Goal: Complete application form

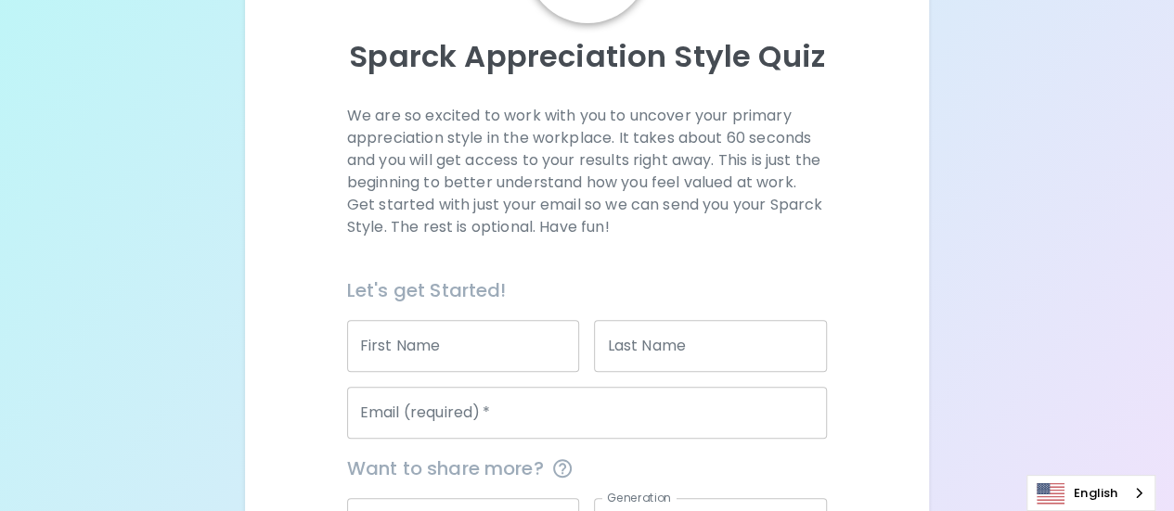
scroll to position [186, 0]
click at [490, 344] on input "First Name" at bounding box center [463, 344] width 233 height 52
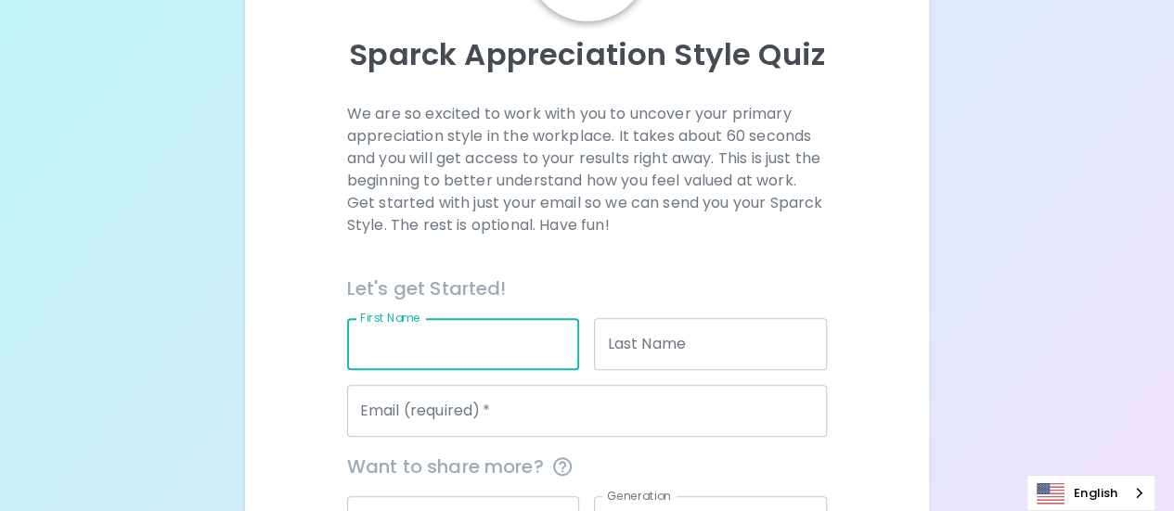
type input "[PERSON_NAME]"
type input "[EMAIL_ADDRESS][DOMAIN_NAME]"
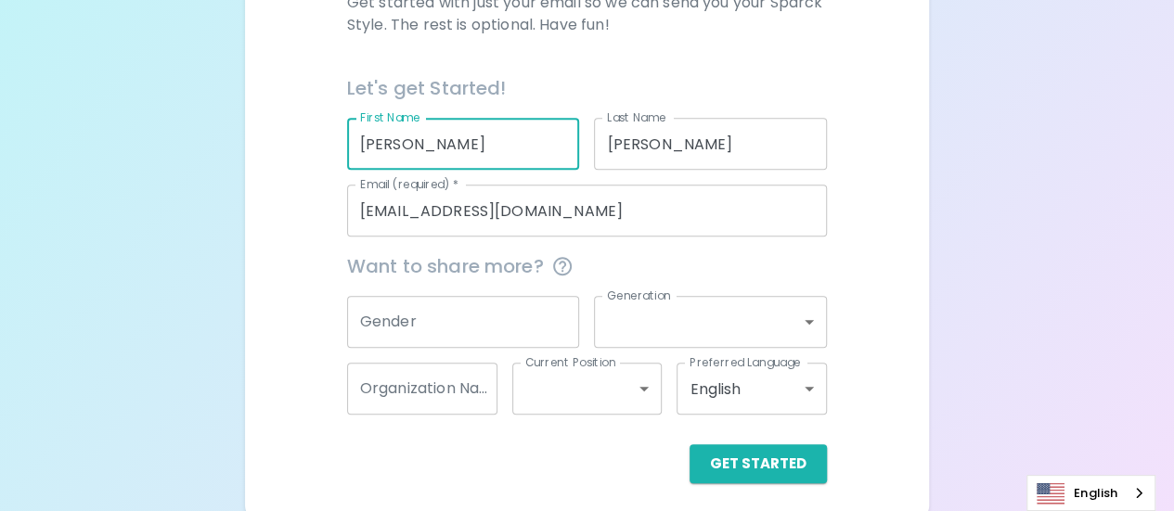
scroll to position [394, 0]
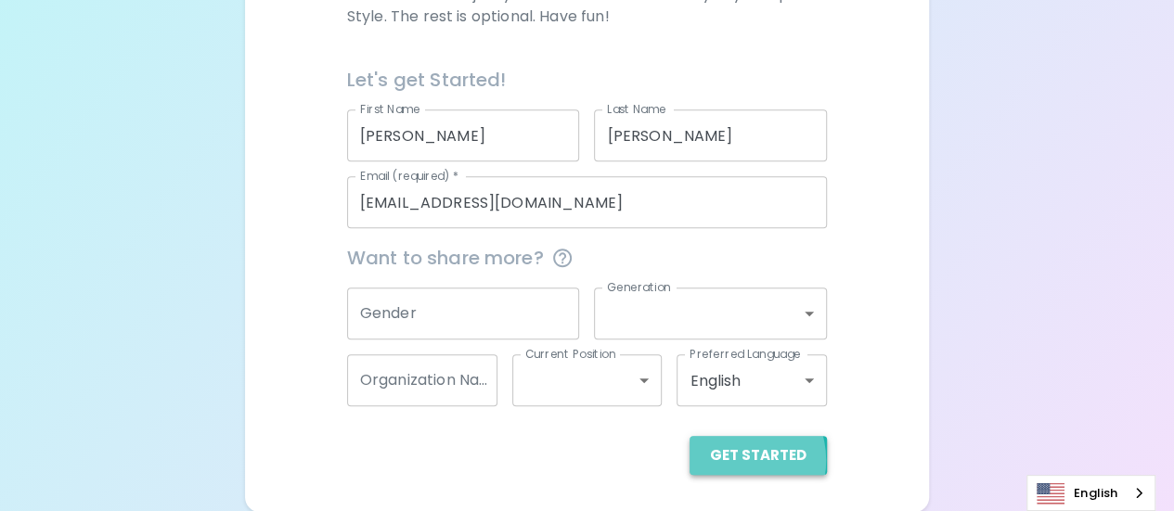
click at [739, 459] on button "Get Started" at bounding box center [758, 455] width 137 height 39
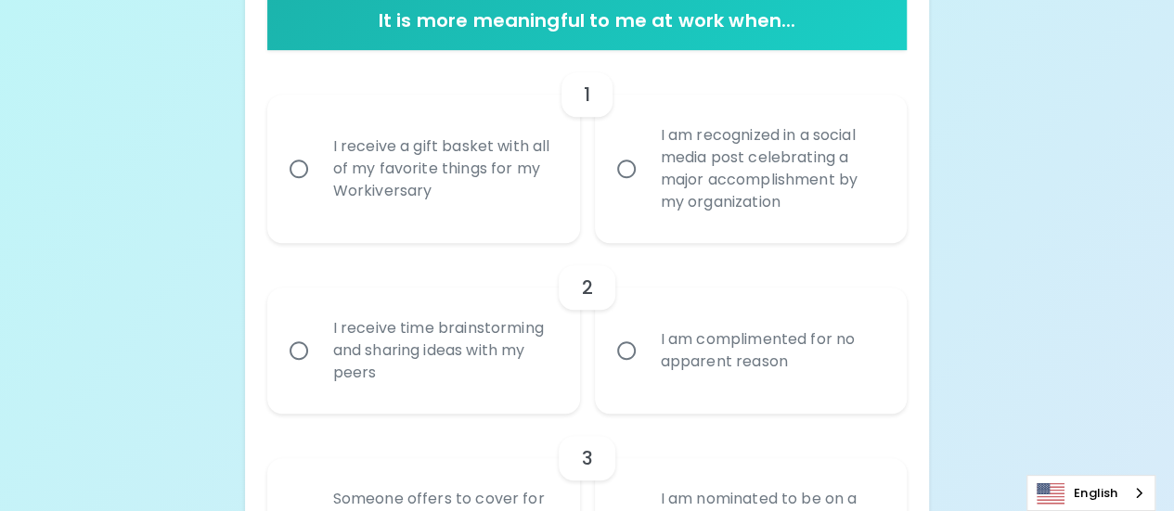
click at [627, 168] on input "I am recognized in a social media post celebrating a major accomplishment by my…" at bounding box center [626, 168] width 39 height 39
radio input "true"
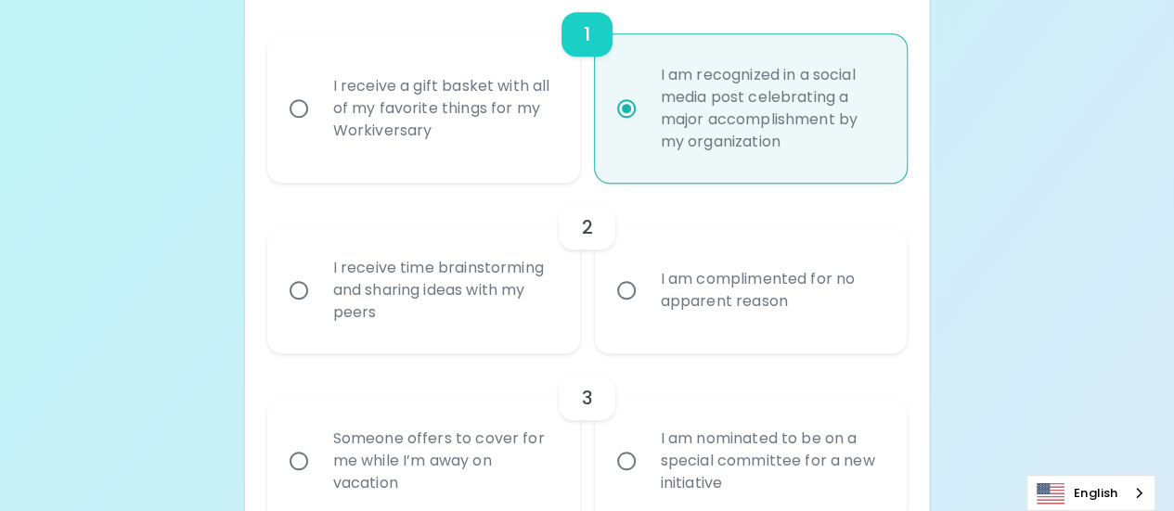
scroll to position [543, 0]
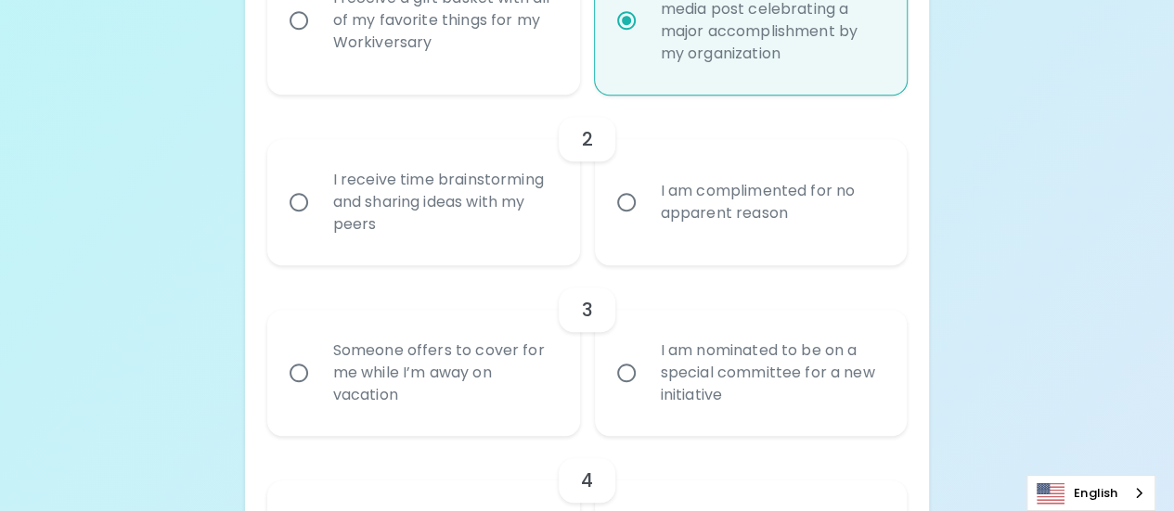
click at [297, 202] on input "I receive time brainstorming and sharing ideas with my peers" at bounding box center [298, 202] width 39 height 39
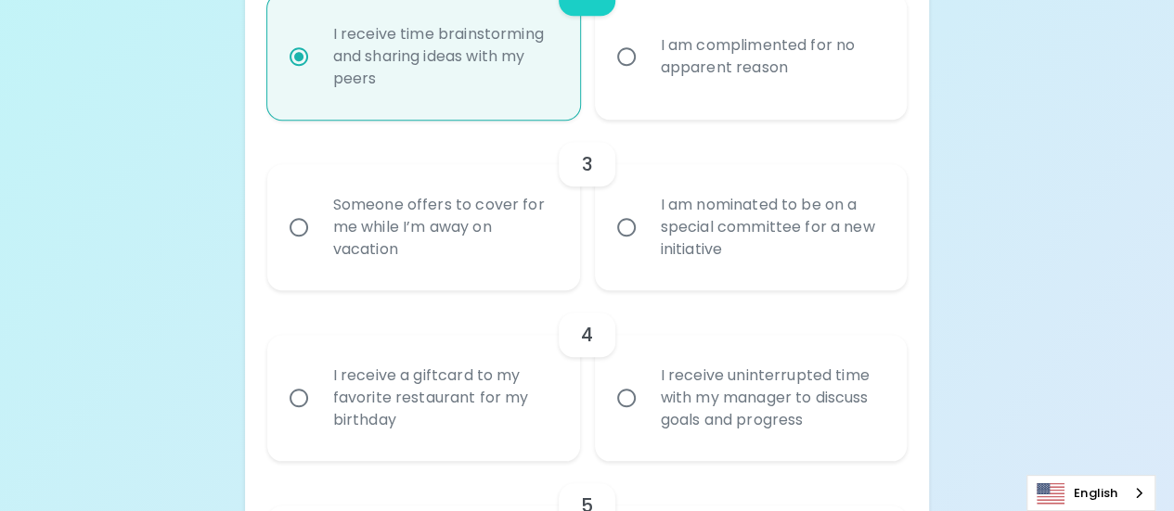
scroll to position [691, 0]
radio input "true"
click at [297, 222] on input "Someone offers to cover for me while I’m away on vacation" at bounding box center [298, 224] width 39 height 39
radio input "false"
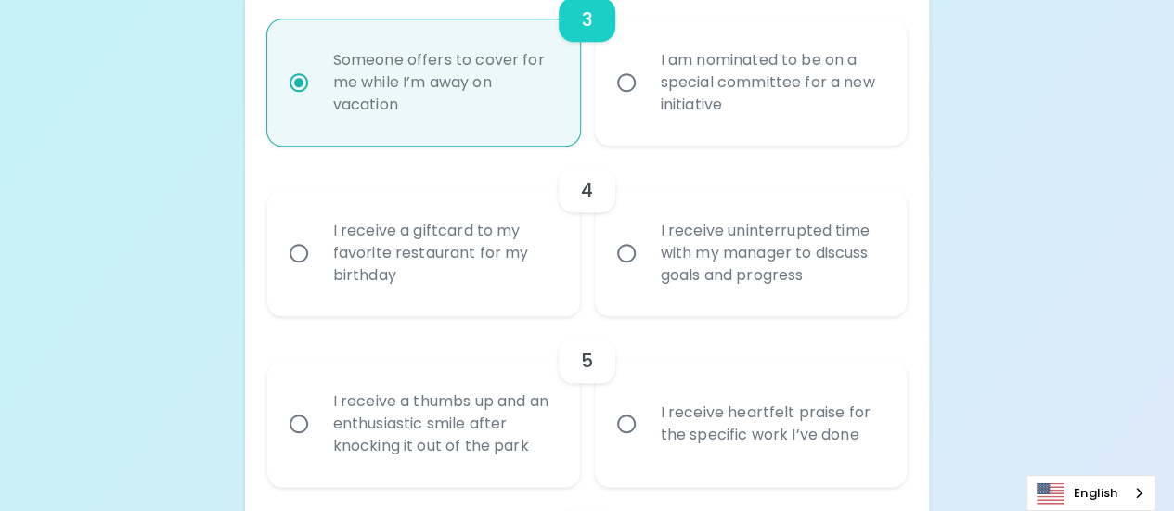
scroll to position [840, 0]
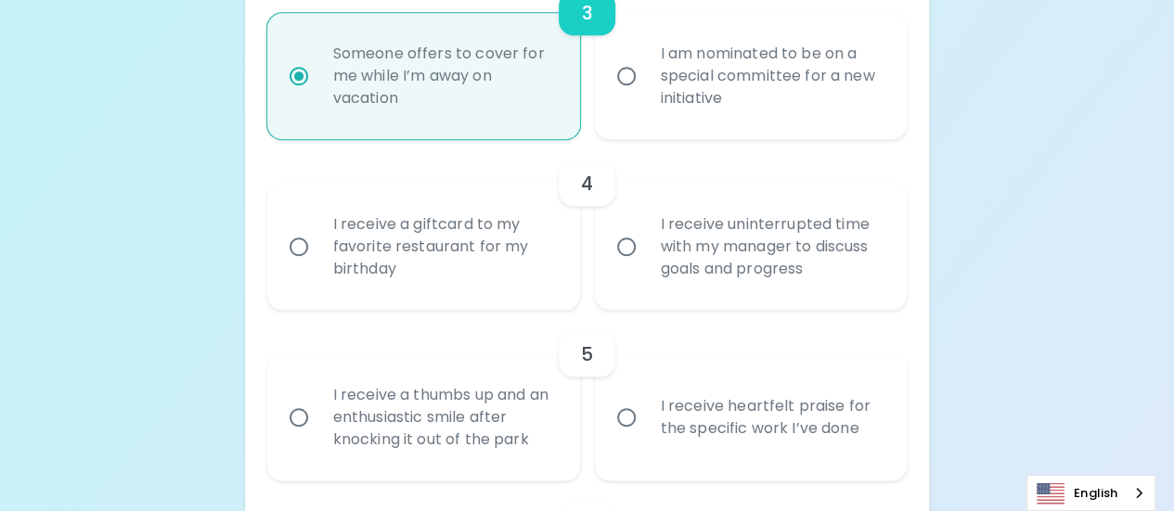
radio input "true"
click at [626, 241] on input "I receive uninterrupted time with my manager to discuss goals and progress" at bounding box center [626, 246] width 39 height 39
radio input "false"
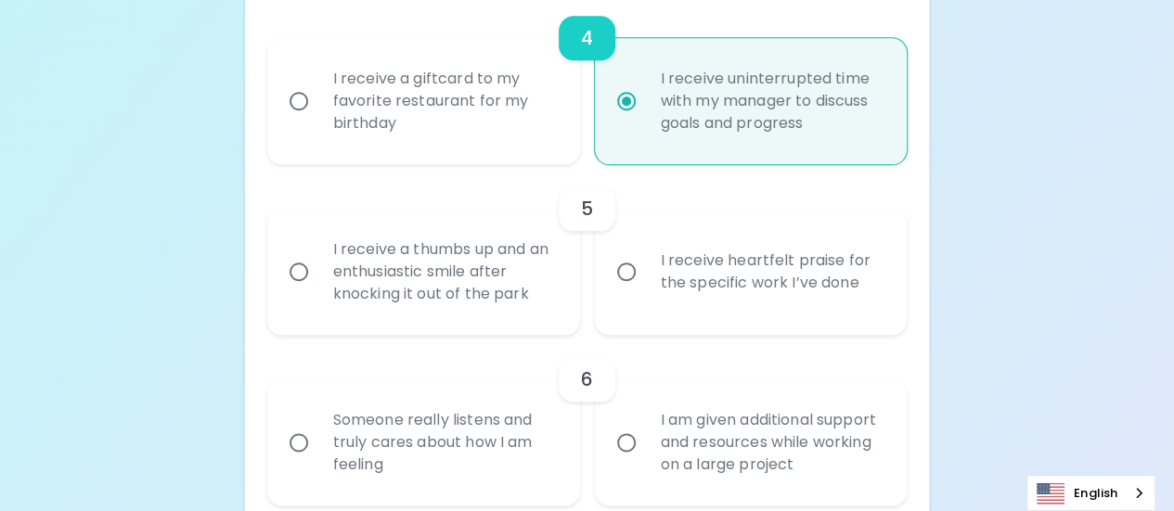
scroll to position [988, 0]
radio input "true"
click at [624, 263] on input "I receive heartfelt praise for the specific work I’ve done" at bounding box center [626, 269] width 39 height 39
radio input "false"
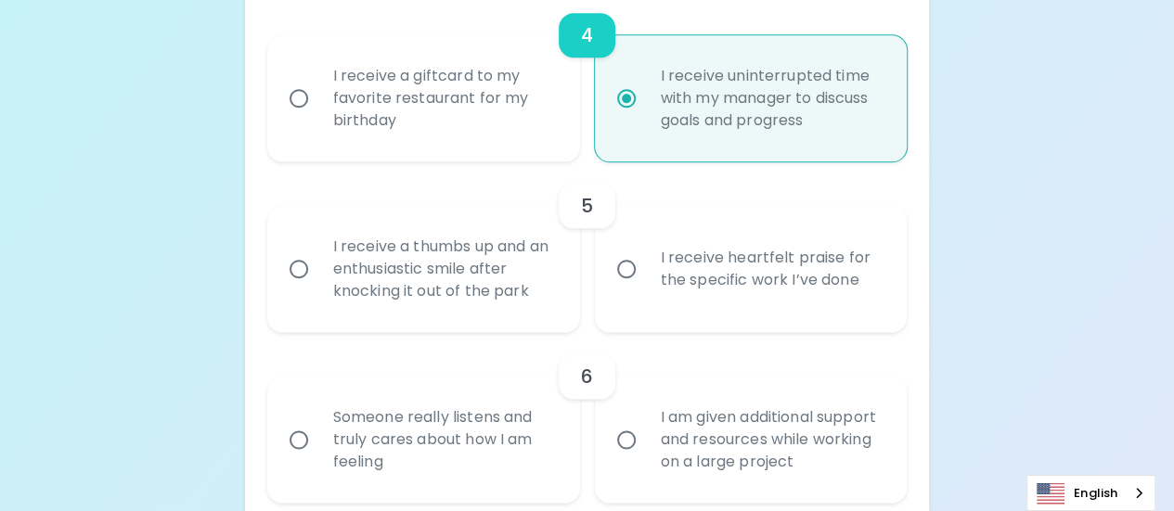
radio input "false"
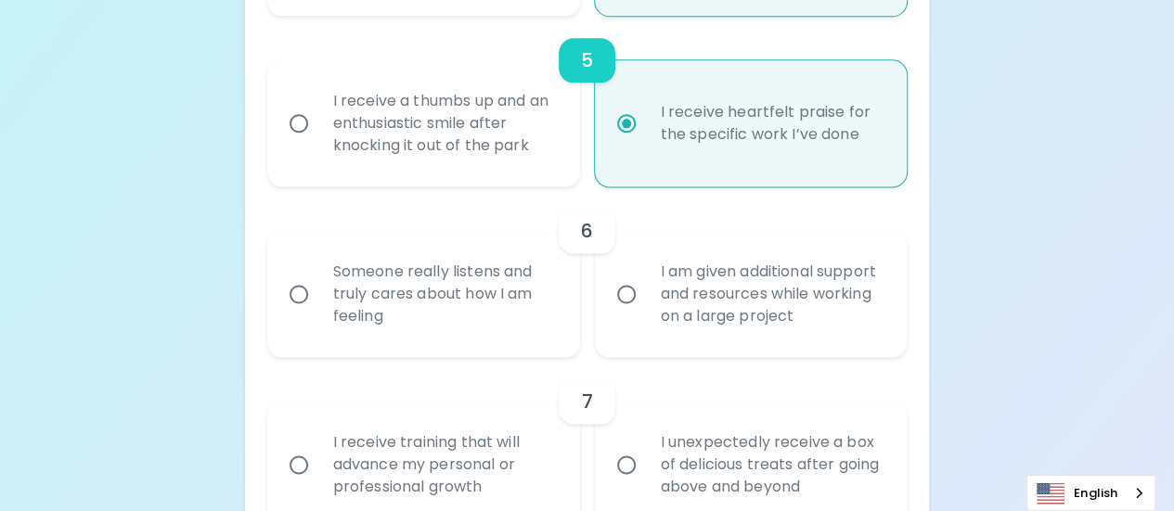
scroll to position [1137, 0]
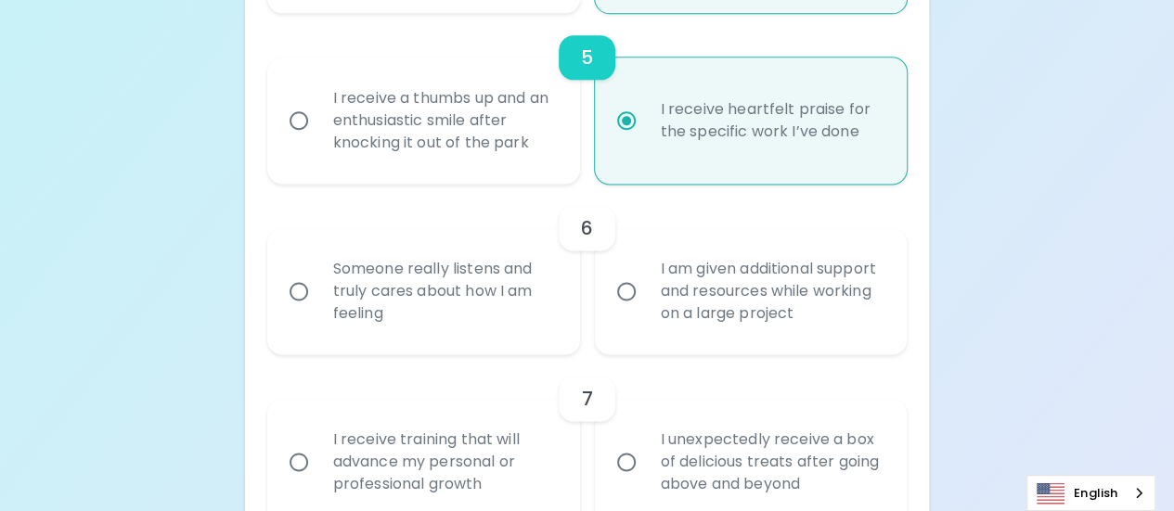
radio input "true"
click at [627, 291] on input "I am given additional support and resources while working on a large project" at bounding box center [626, 291] width 39 height 39
radio input "false"
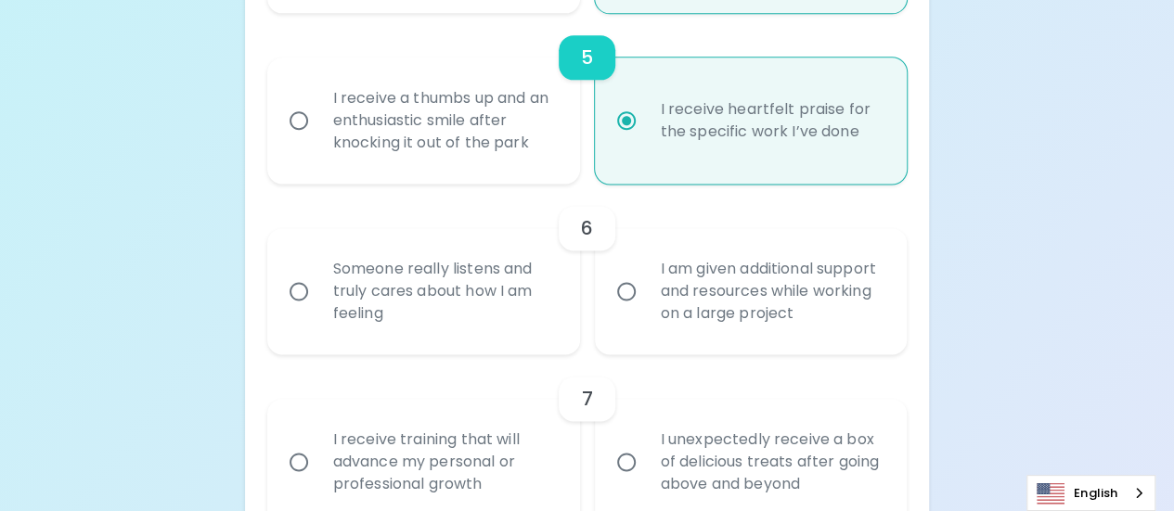
radio input "false"
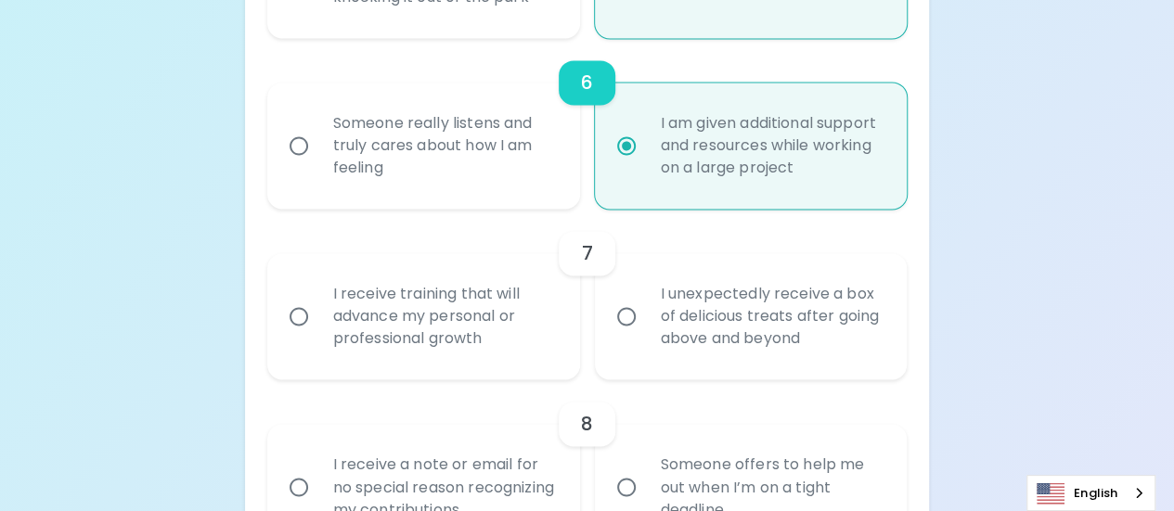
scroll to position [1285, 0]
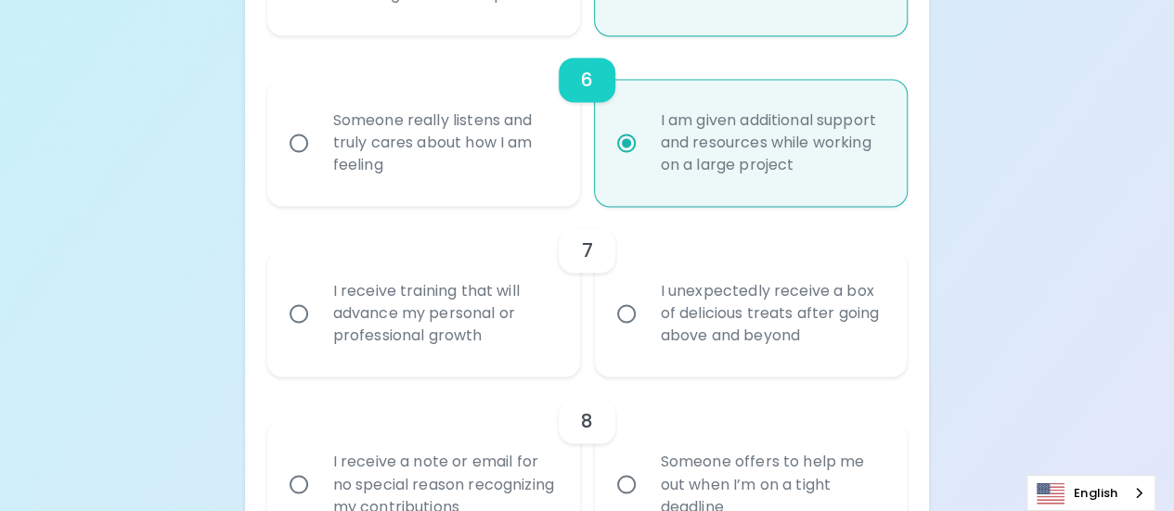
radio input "true"
click at [303, 311] on input "I receive training that will advance my personal or professional growth" at bounding box center [298, 313] width 39 height 39
radio input "false"
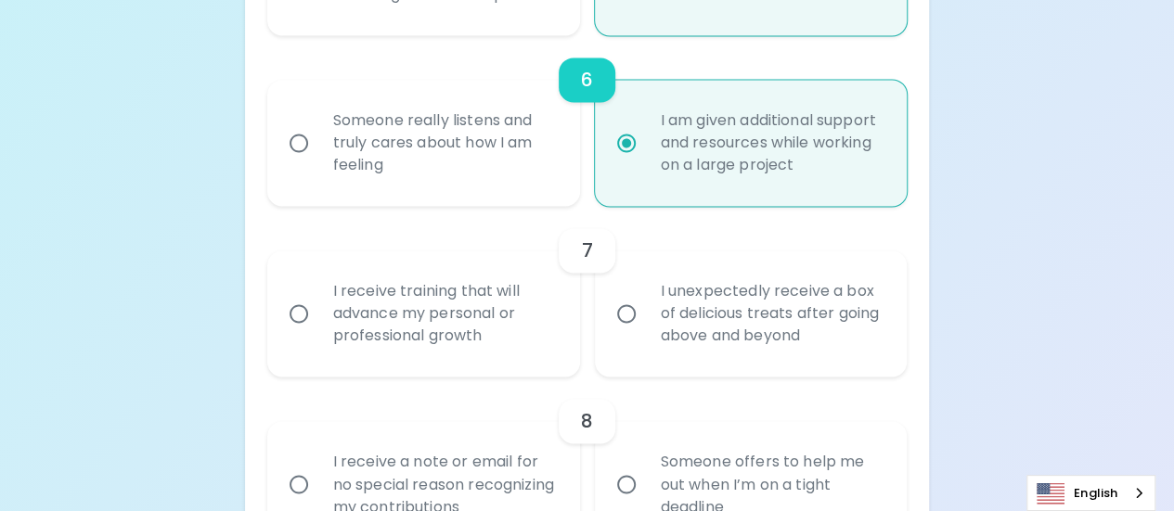
radio input "false"
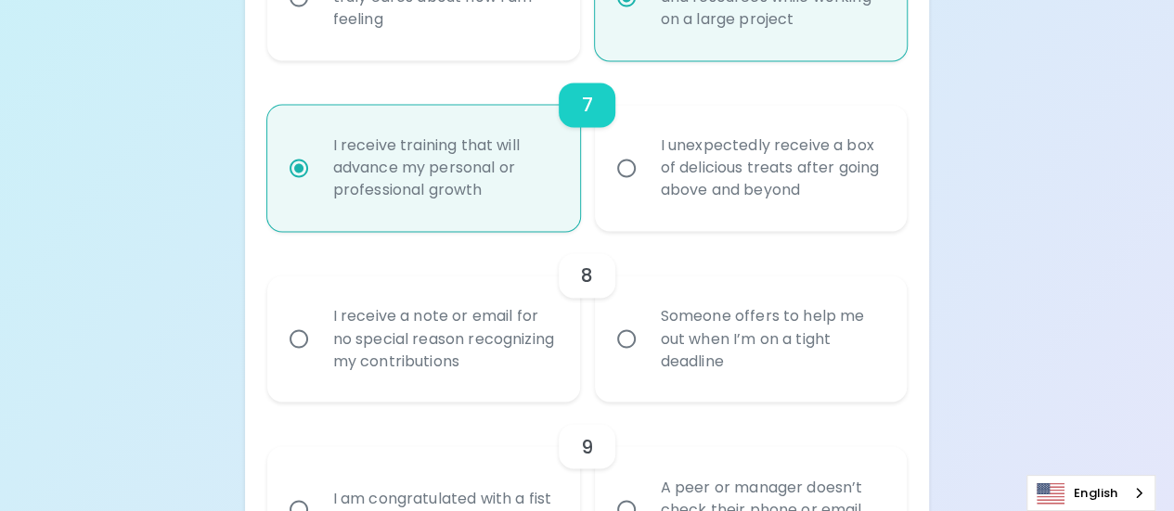
scroll to position [1434, 0]
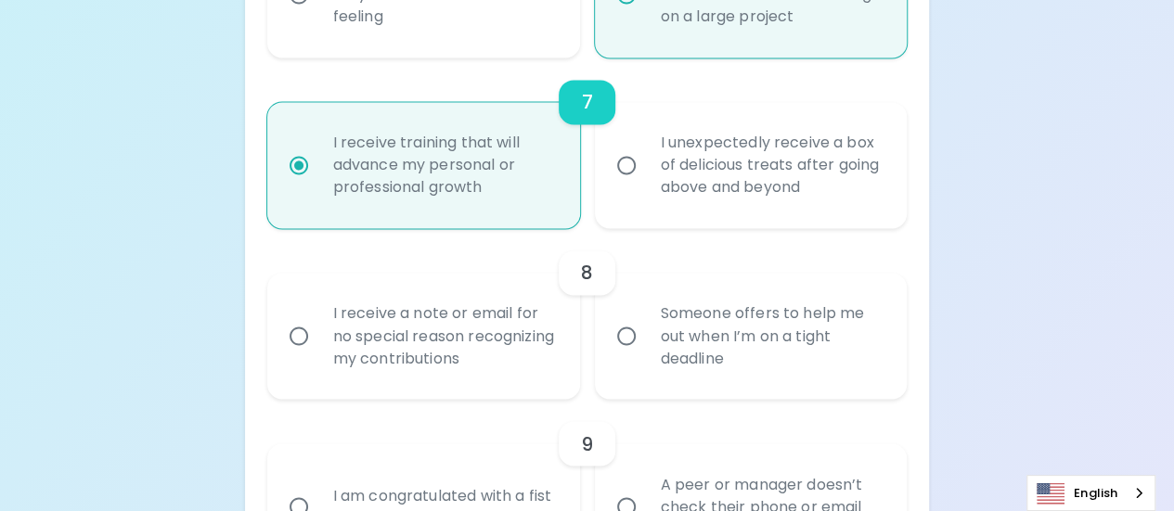
radio input "true"
click at [626, 334] on input "Someone offers to help me out when I’m on a tight deadline" at bounding box center [626, 335] width 39 height 39
radio input "false"
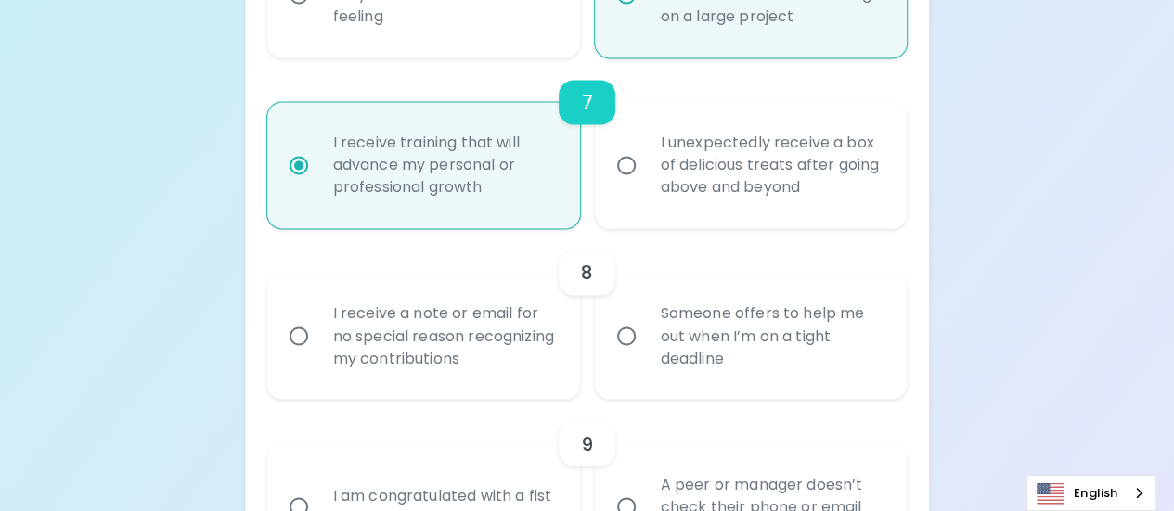
radio input "false"
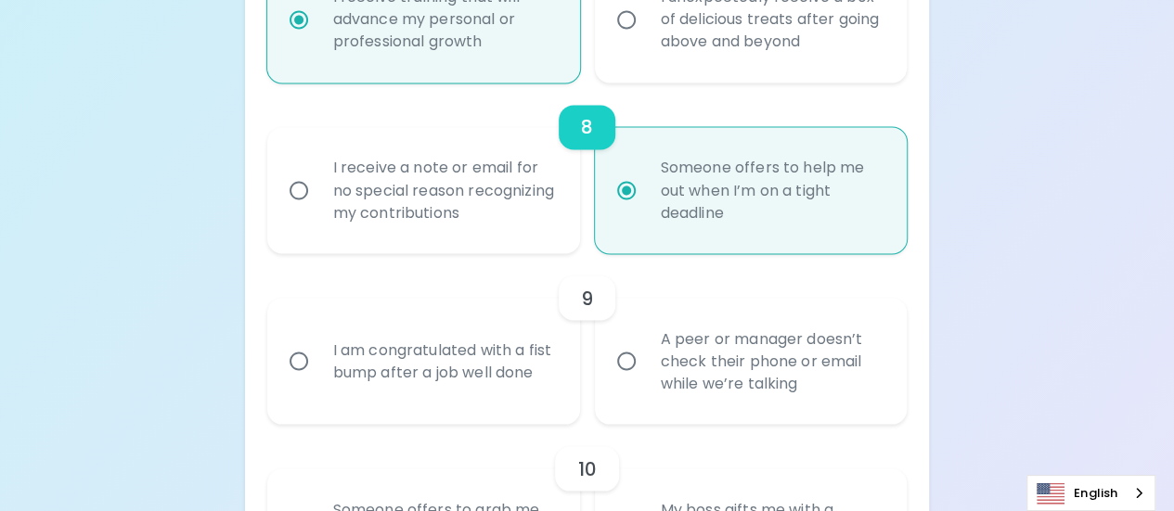
scroll to position [1582, 0]
radio input "true"
click at [626, 355] on input "A peer or manager doesn’t check their phone or email while we’re talking" at bounding box center [626, 358] width 39 height 39
radio input "false"
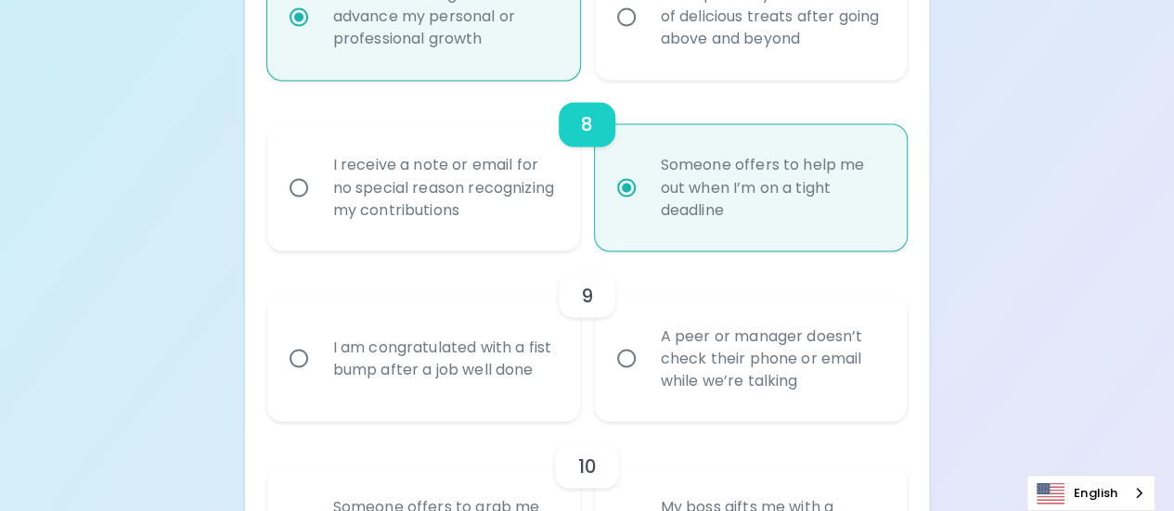
radio input "false"
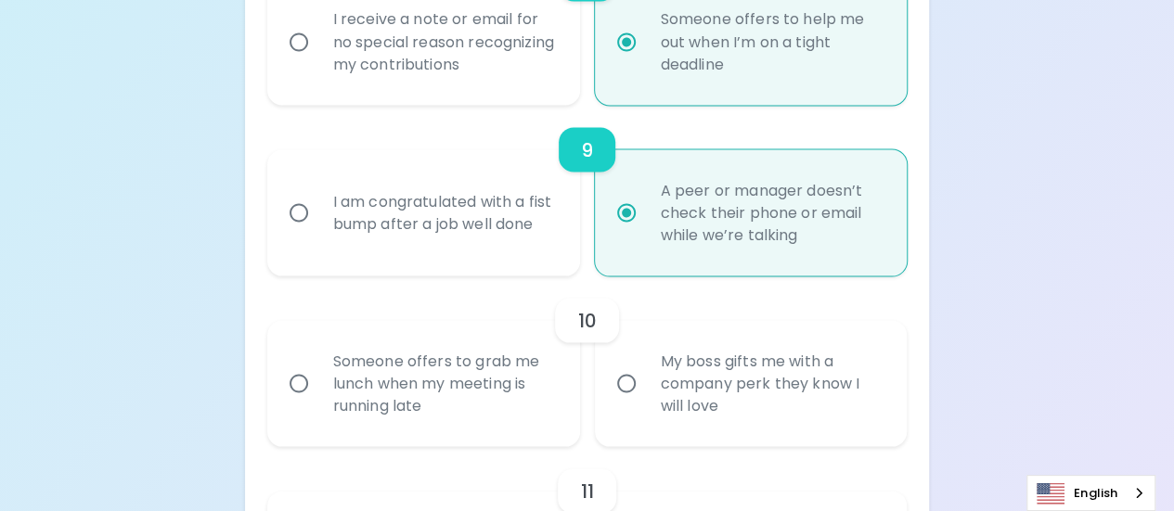
scroll to position [1731, 0]
radio input "true"
click at [300, 207] on input "I am congratulated with a fist bump after a job well done" at bounding box center [298, 209] width 39 height 39
radio input "false"
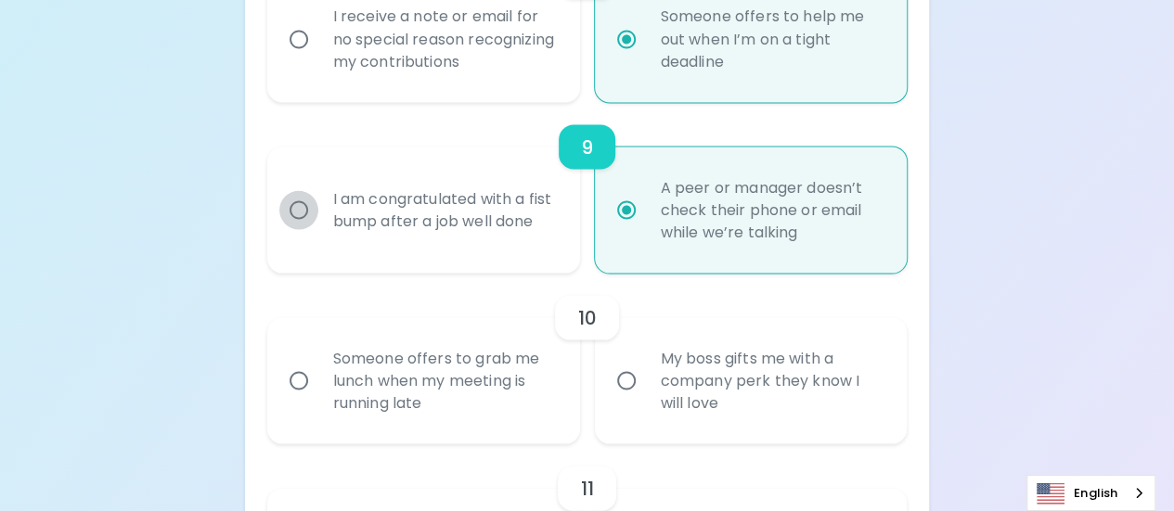
radio input "false"
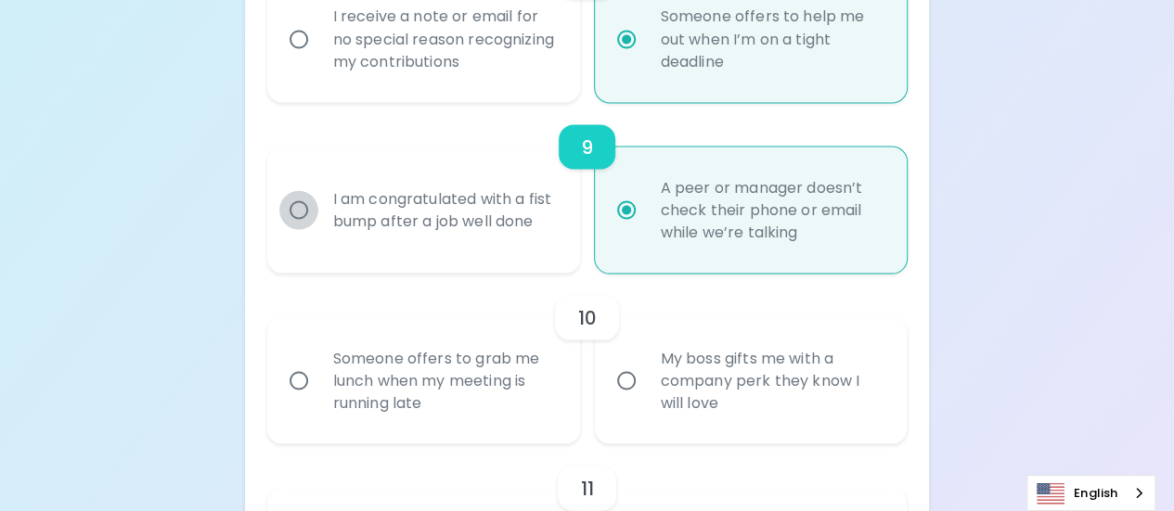
radio input "true"
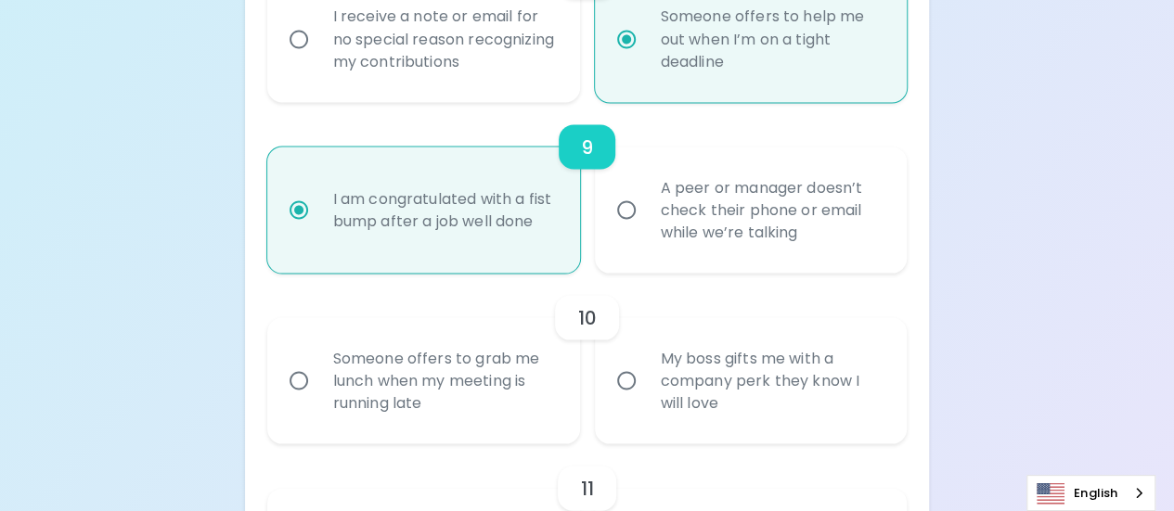
radio input "true"
click at [627, 207] on input "A peer or manager doesn’t check their phone or email while we’re talking" at bounding box center [626, 209] width 39 height 39
radio input "false"
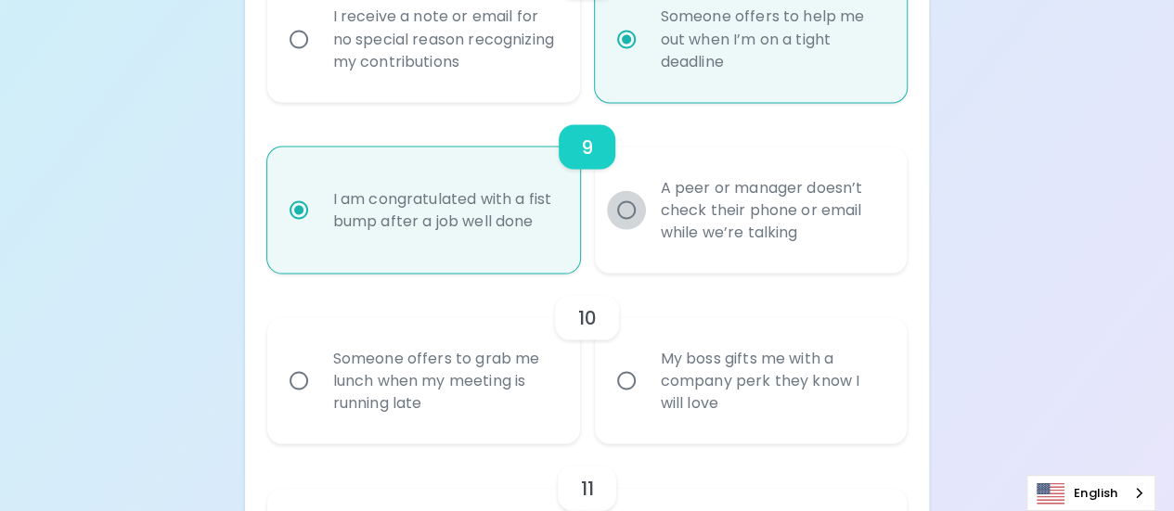
radio input "false"
radio input "true"
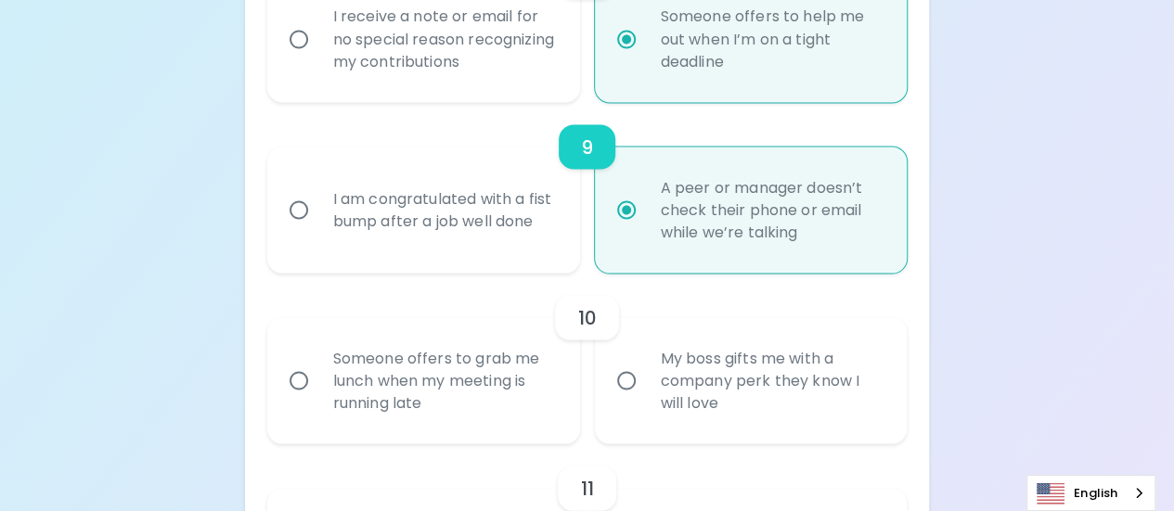
radio input "true"
click at [294, 207] on input "I am congratulated with a fist bump after a job well done" at bounding box center [298, 209] width 39 height 39
radio input "false"
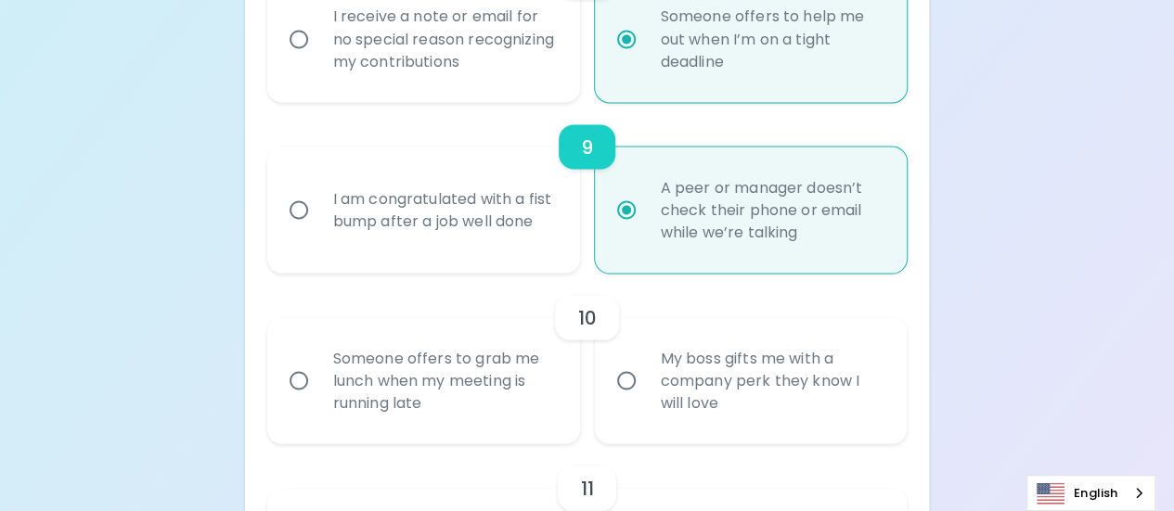
radio input "false"
radio input "true"
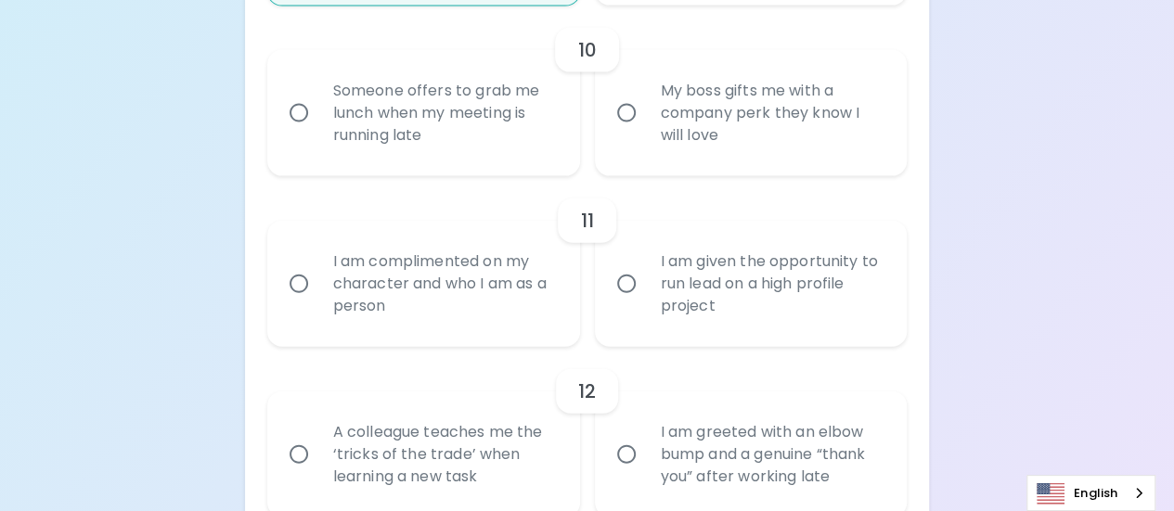
scroll to position [2009, 0]
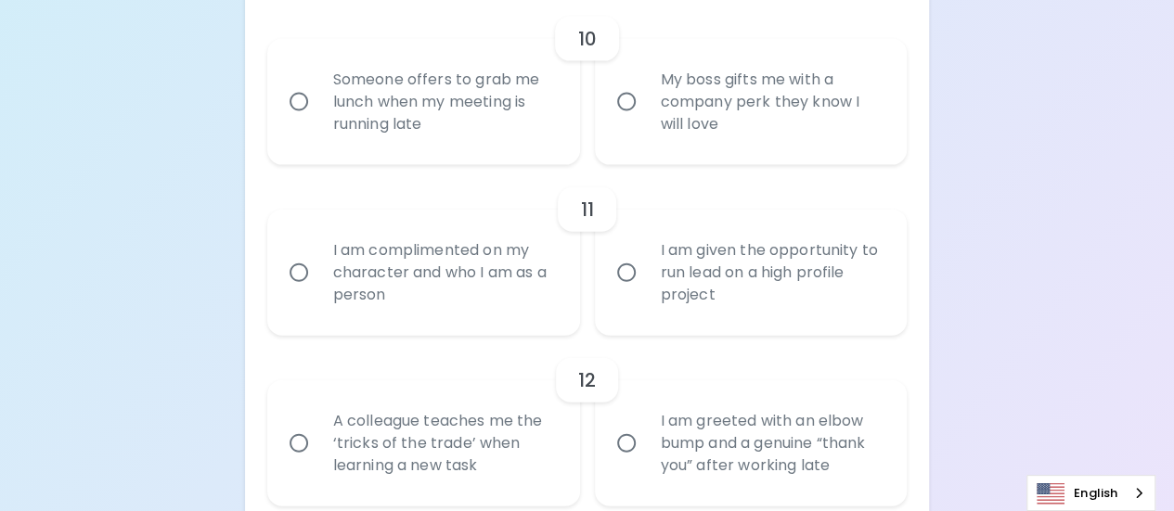
radio input "true"
click at [296, 101] on input "Someone offers to grab me lunch when my meeting is running late" at bounding box center [298, 102] width 39 height 39
radio input "false"
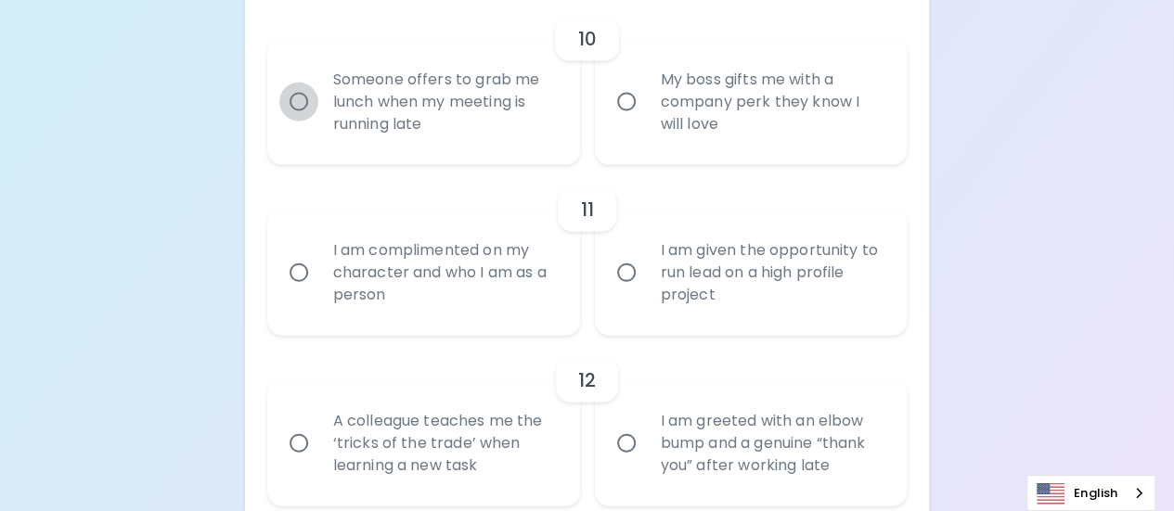
radio input "false"
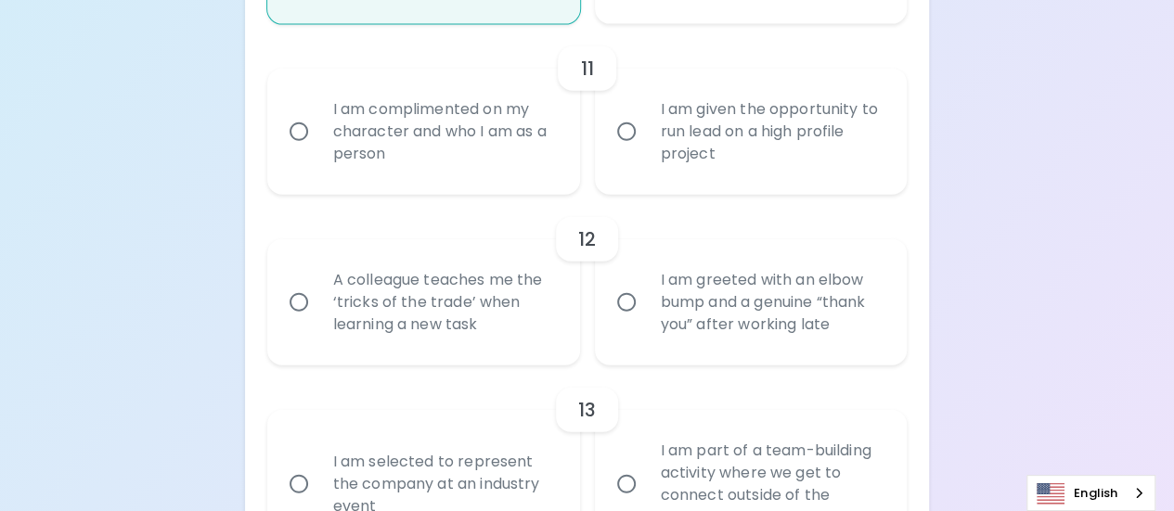
scroll to position [2158, 0]
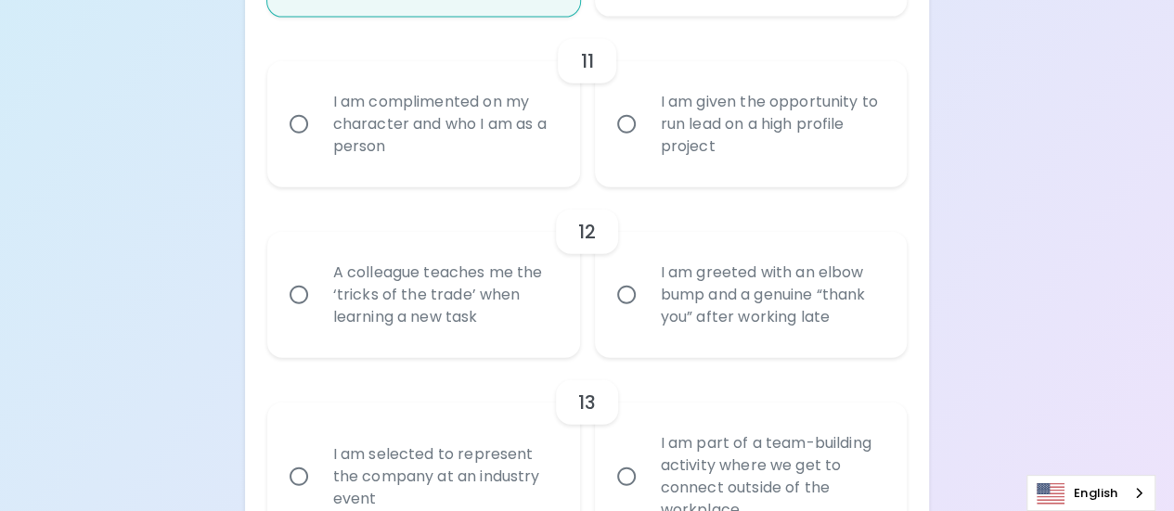
radio input "true"
click at [293, 123] on input "I am complimented on my character and who I am as a person" at bounding box center [298, 124] width 39 height 39
radio input "false"
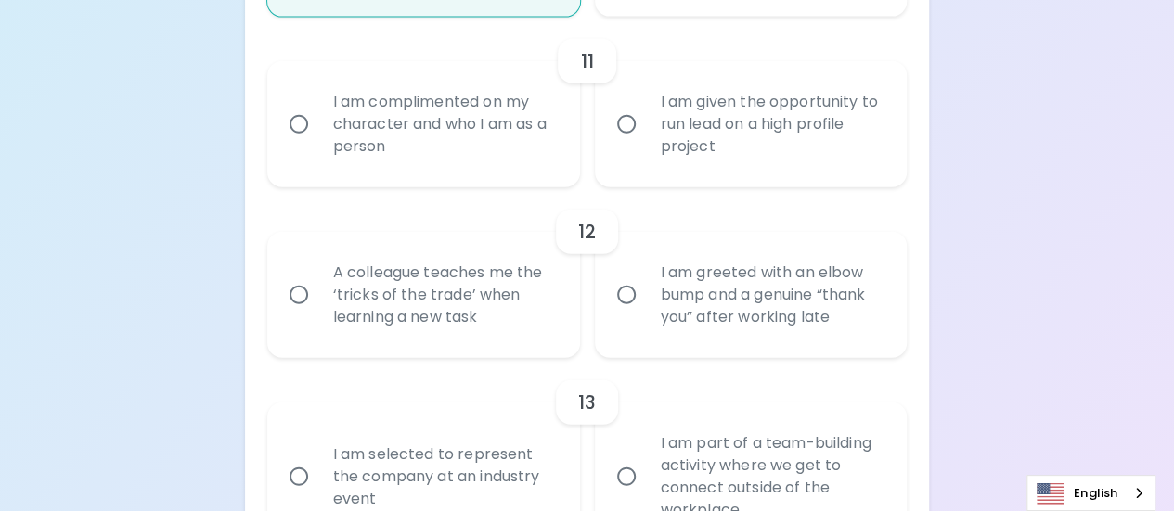
radio input "false"
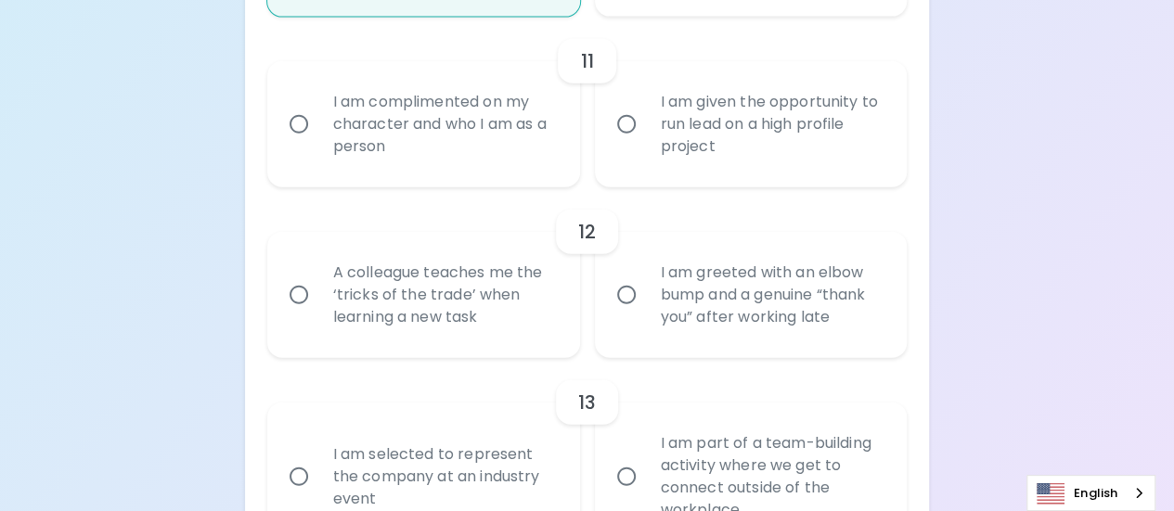
radio input "false"
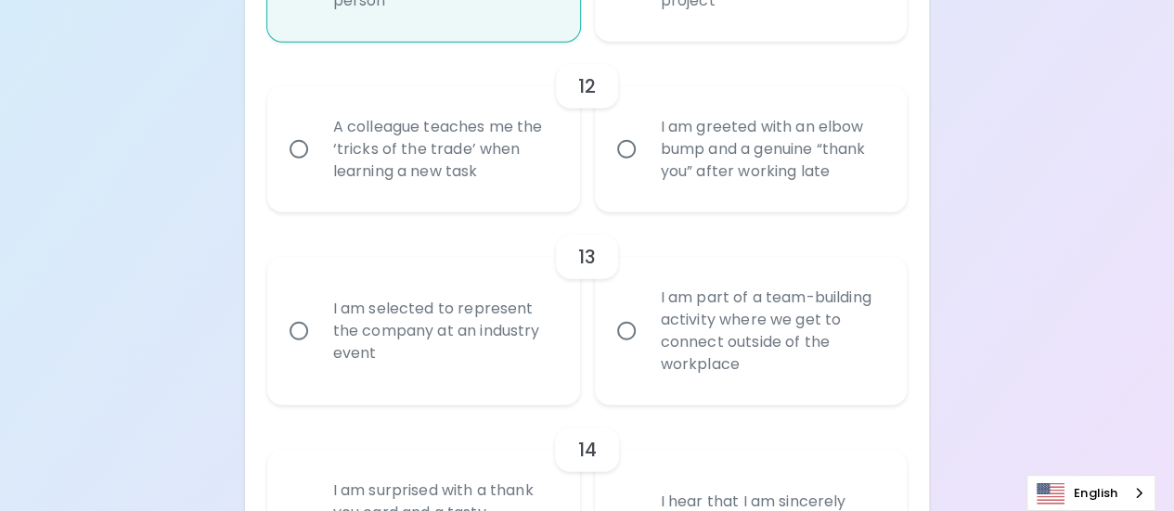
scroll to position [2306, 0]
radio input "true"
click at [297, 143] on input "A colleague teaches me the ‘tricks of the trade’ when learning a new task" at bounding box center [298, 146] width 39 height 39
radio input "false"
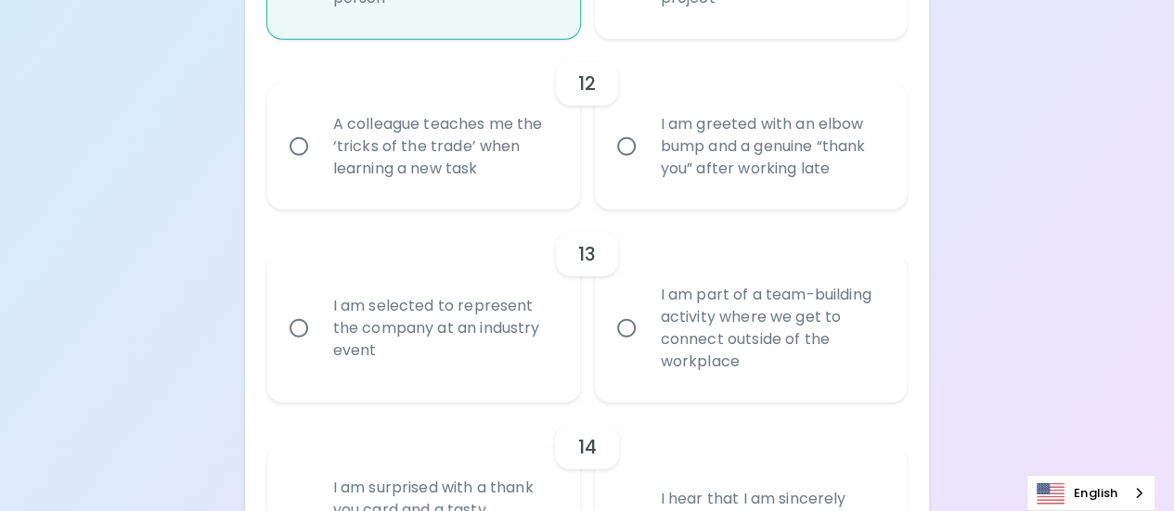
radio input "false"
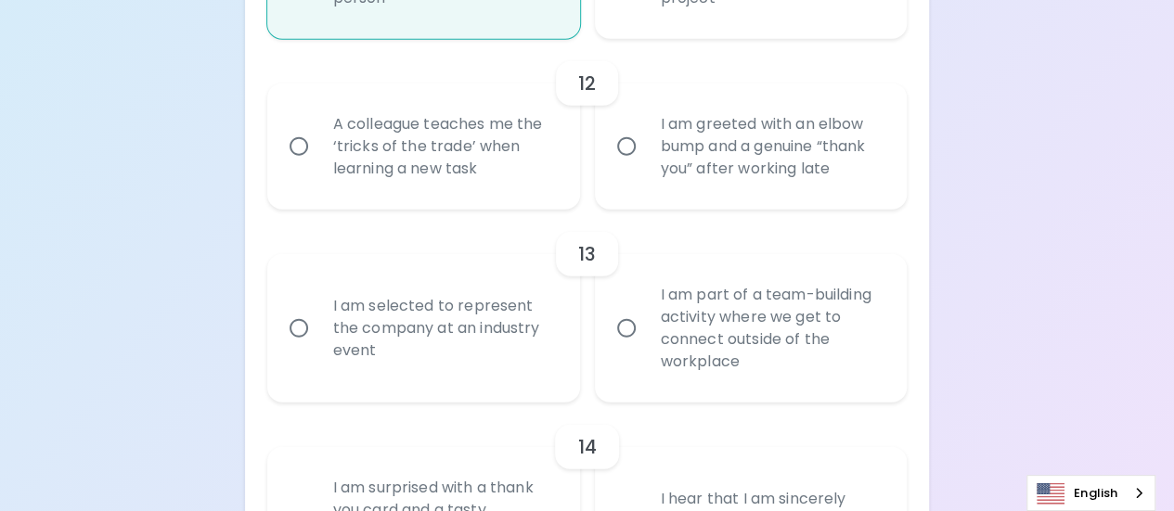
radio input "false"
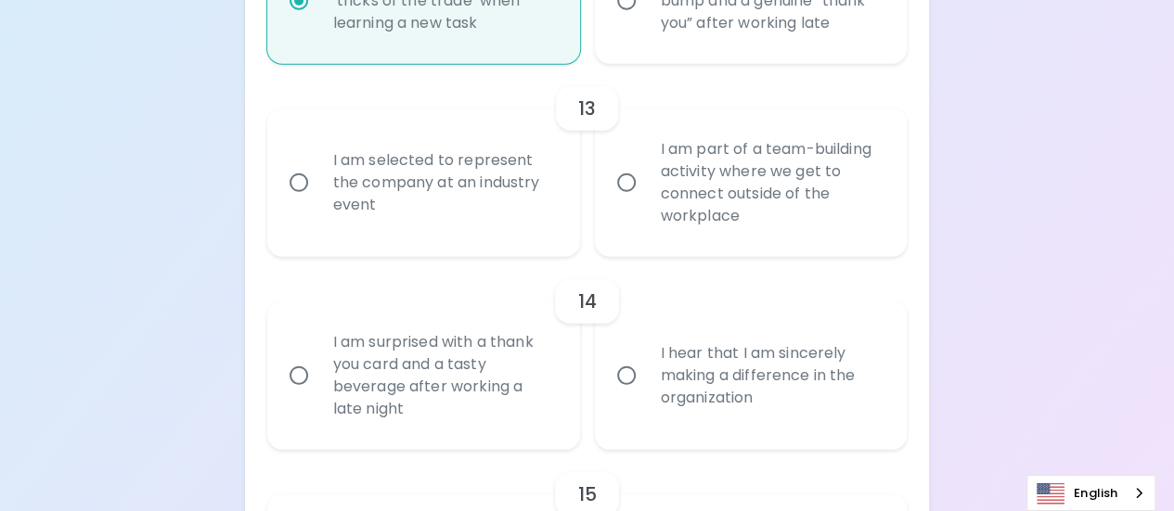
scroll to position [2455, 0]
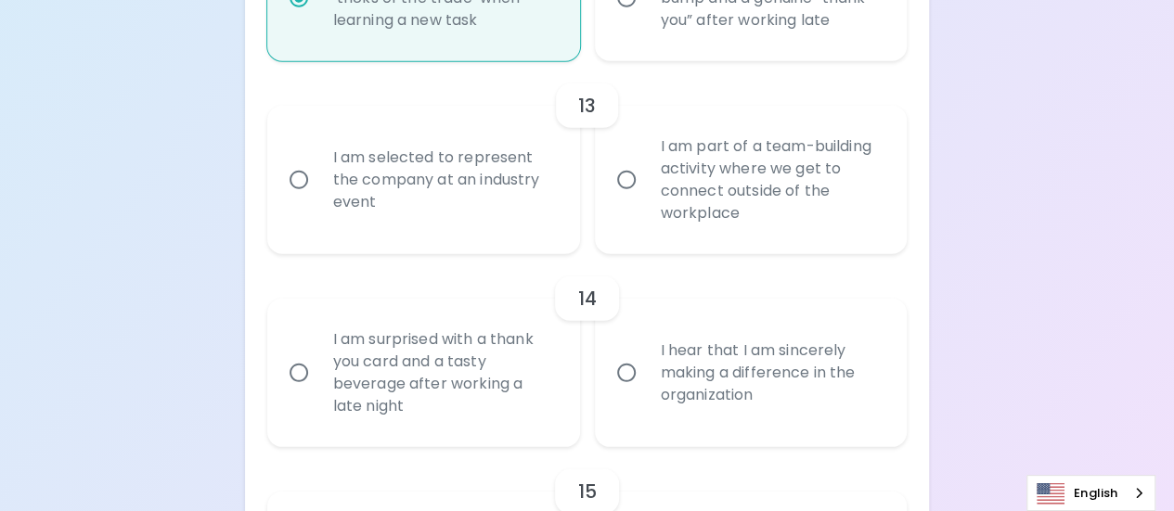
radio input "true"
click at [627, 174] on input "I am part of a team-building activity where we get to connect outside of the wo…" at bounding box center [626, 180] width 39 height 39
radio input "false"
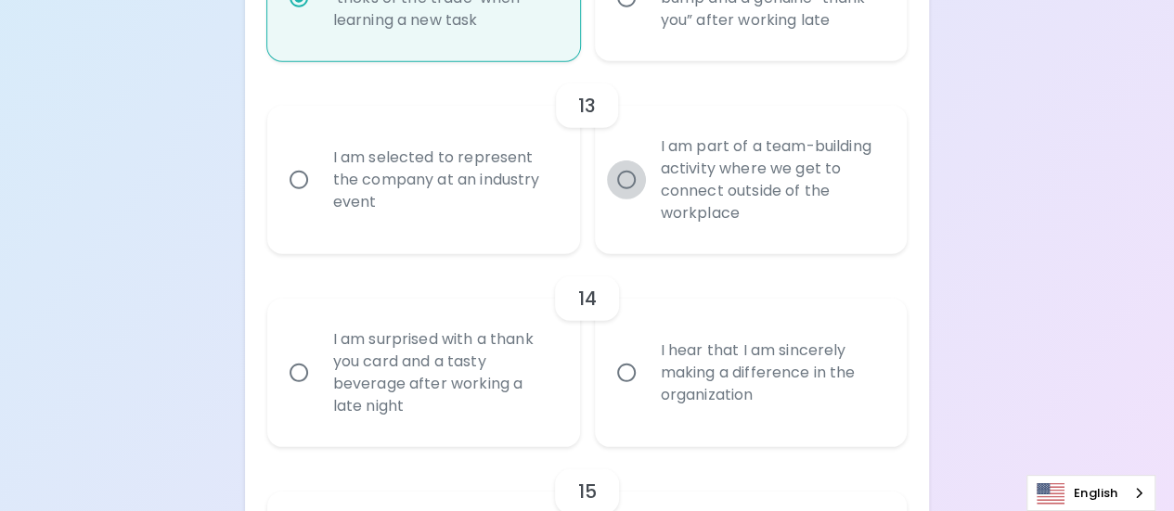
radio input "false"
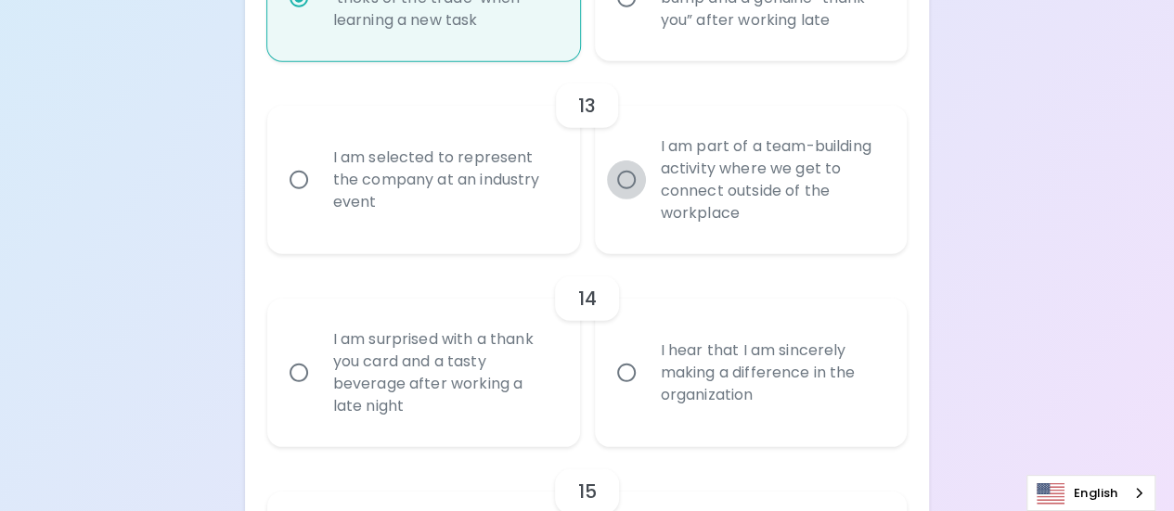
radio input "false"
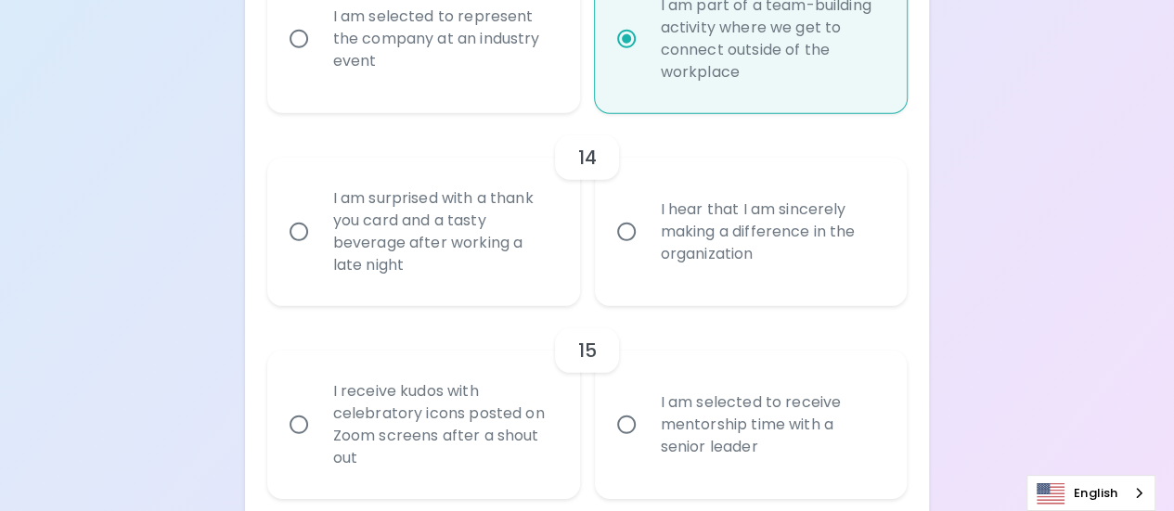
scroll to position [2603, 0]
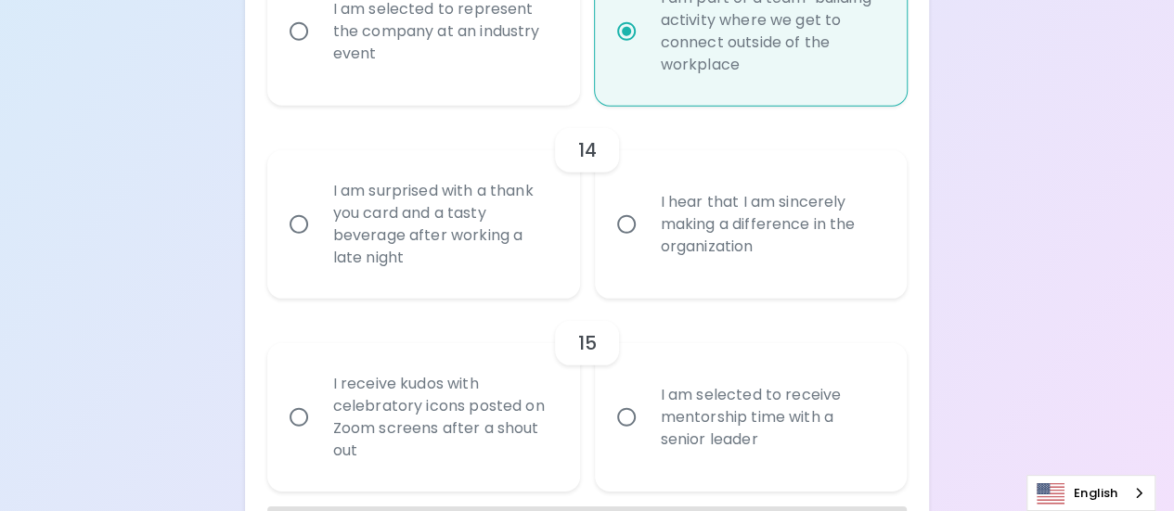
radio input "true"
click at [626, 225] on input "I hear that I am sincerely making a difference in the organization" at bounding box center [626, 224] width 39 height 39
radio input "false"
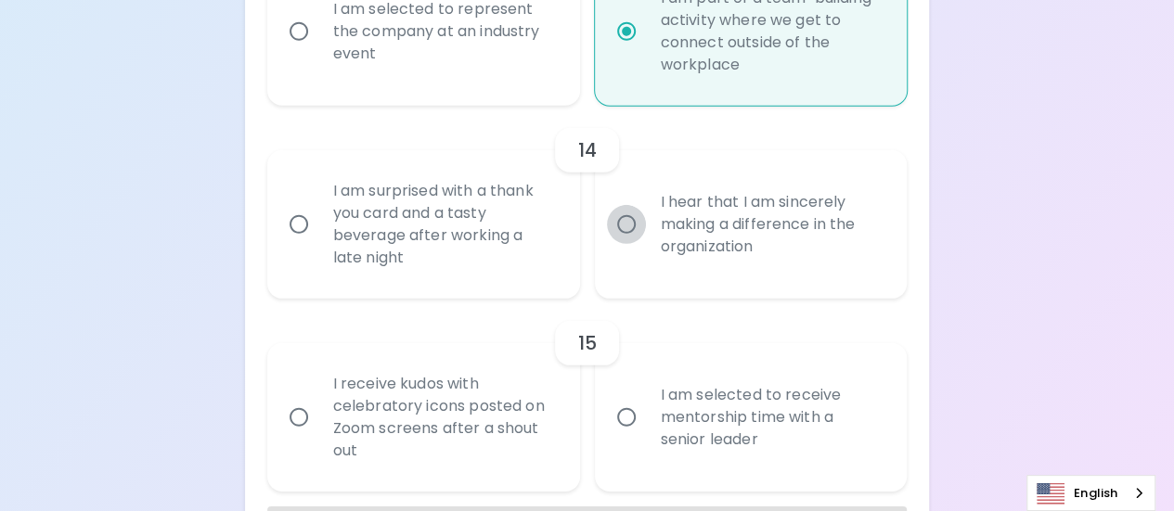
radio input "false"
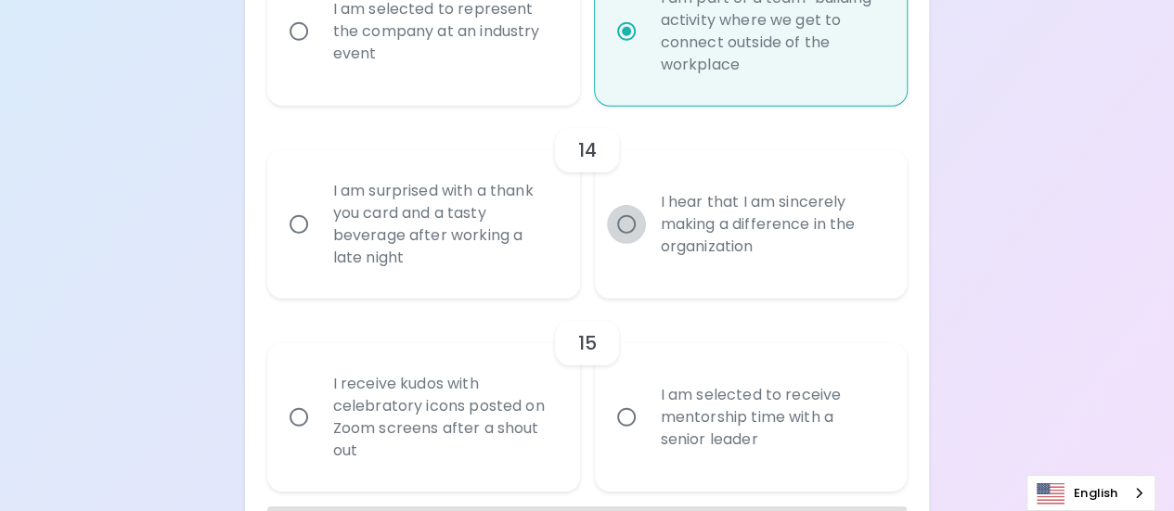
radio input "false"
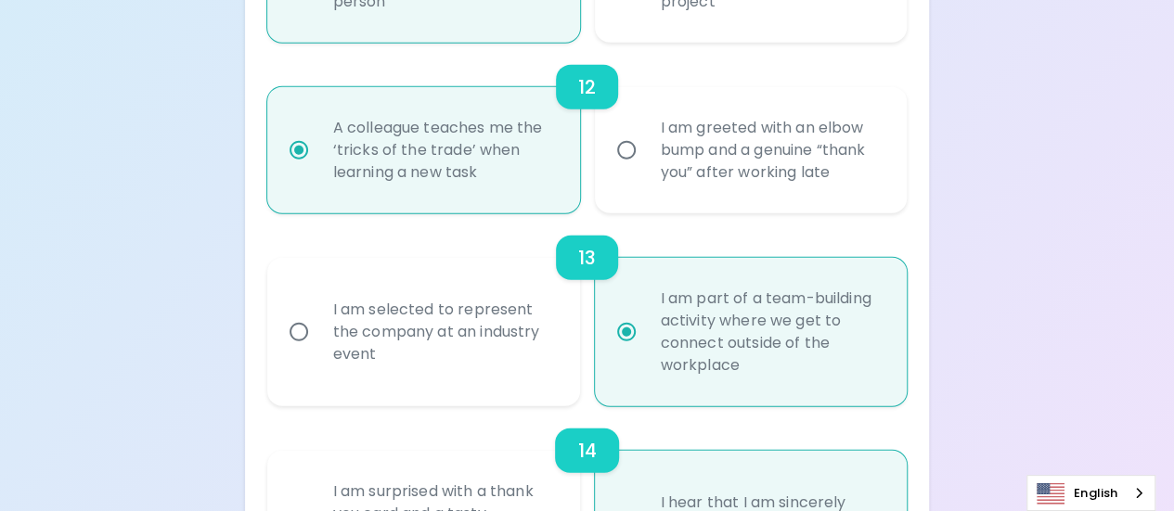
scroll to position [2674, 0]
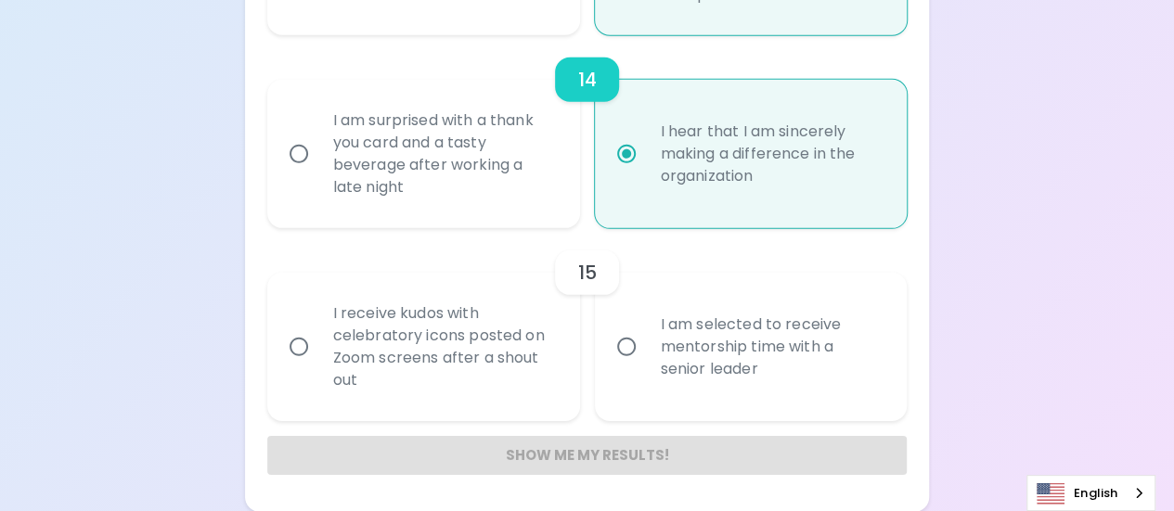
radio input "true"
click at [296, 346] on input "I receive kudos with celebratory icons posted on Zoom screens after a shout out" at bounding box center [298, 347] width 39 height 39
radio input "false"
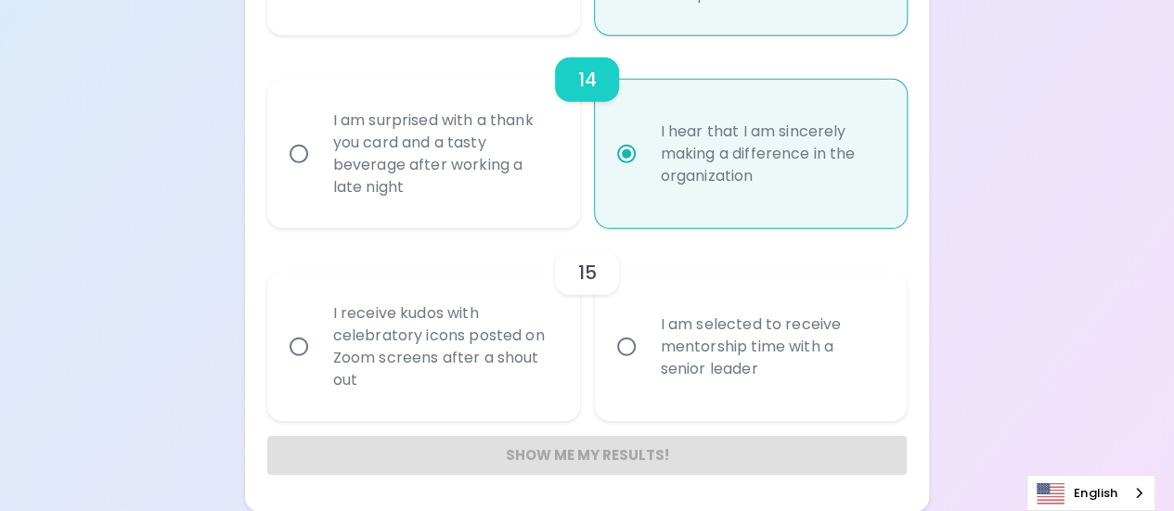
radio input "false"
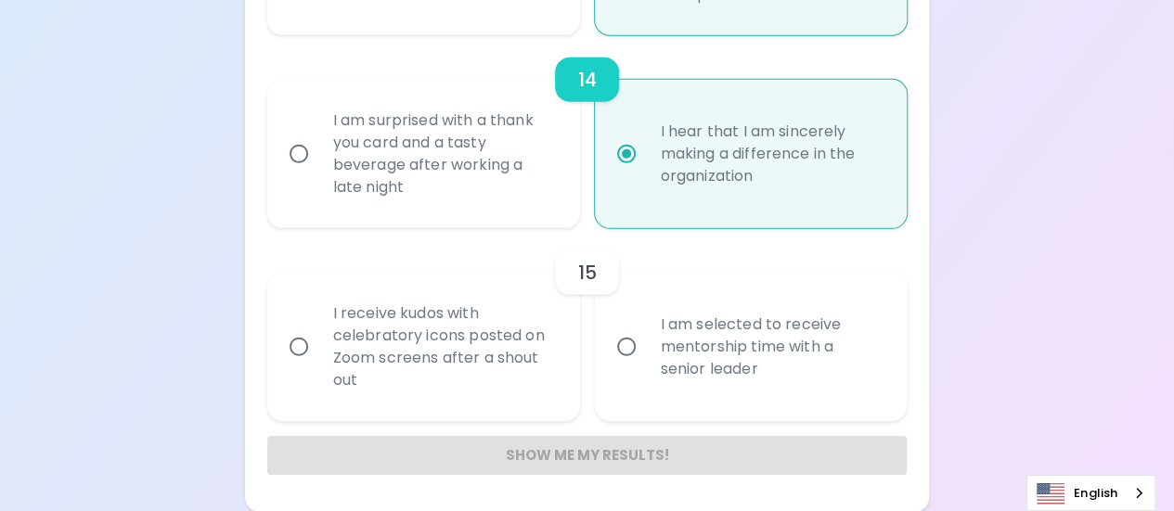
radio input "false"
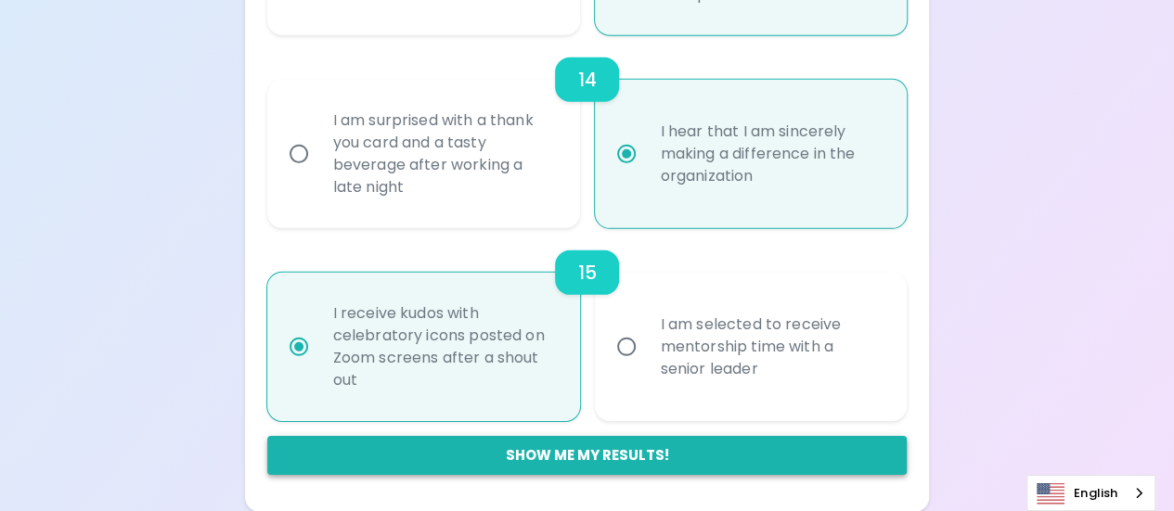
radio input "true"
click at [583, 452] on button "Show me my results!" at bounding box center [587, 455] width 640 height 39
radio input "false"
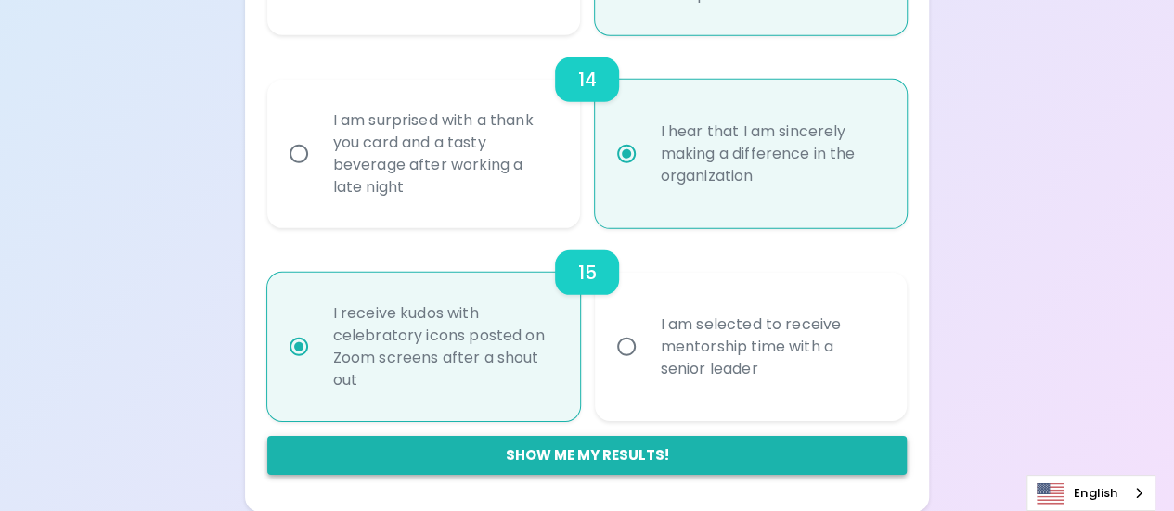
radio input "false"
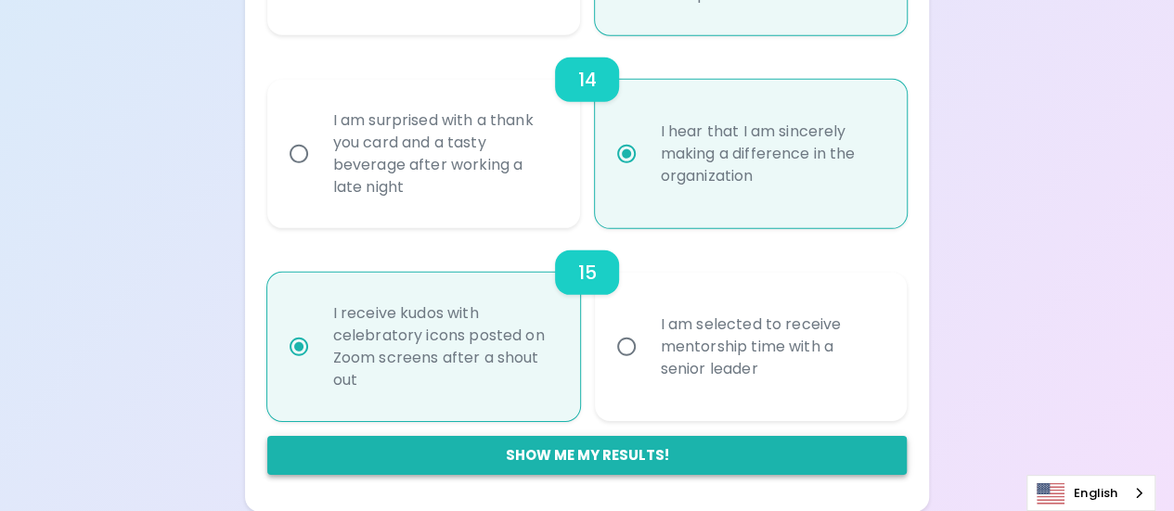
radio input "false"
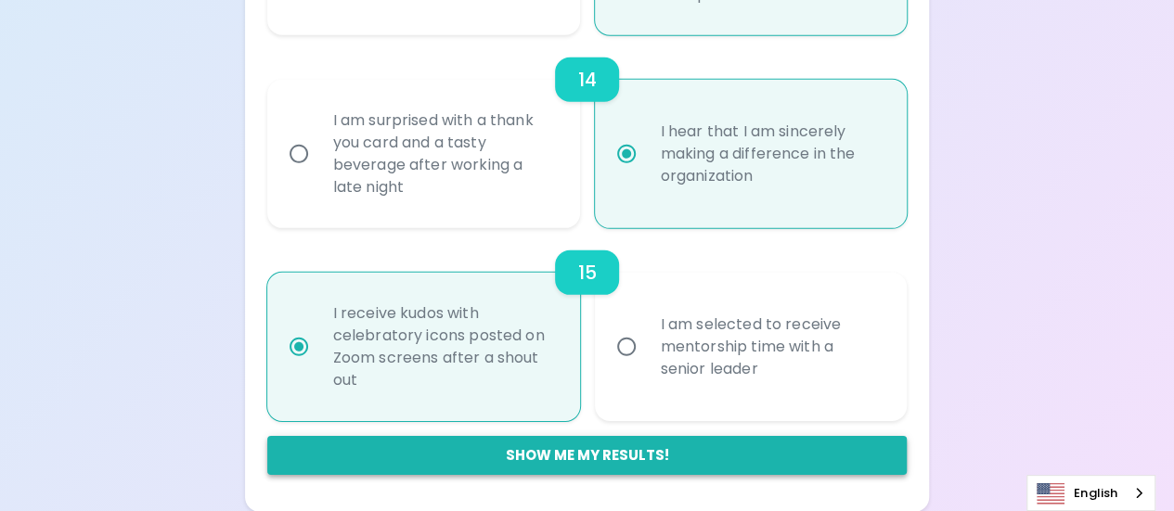
radio input "false"
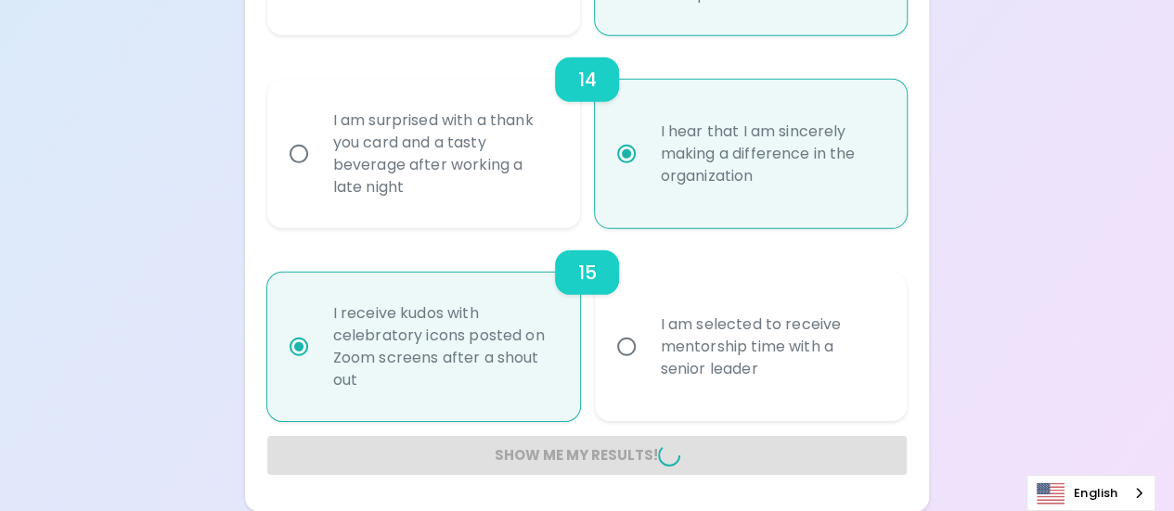
radio input "false"
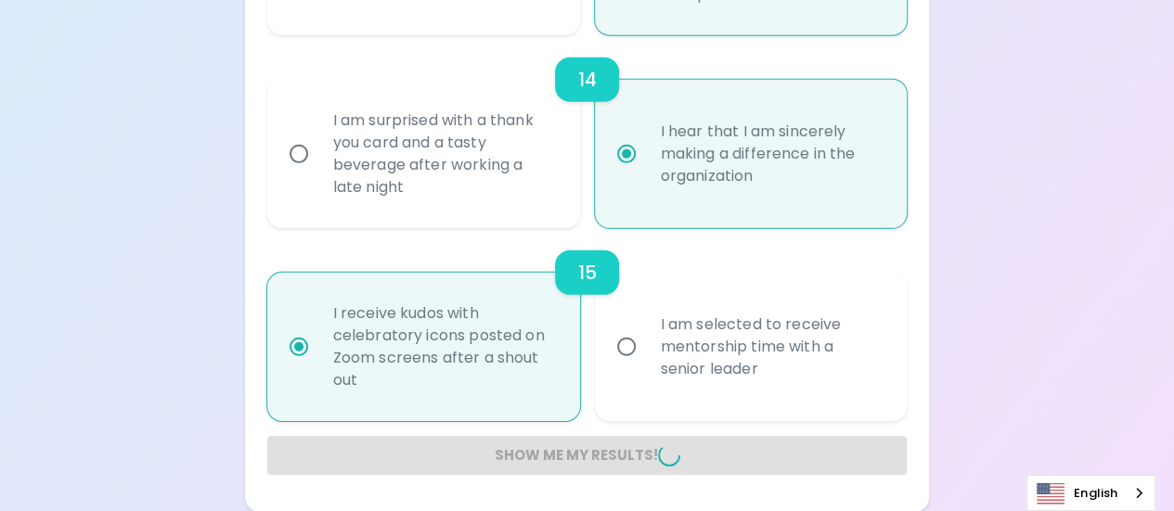
radio input "false"
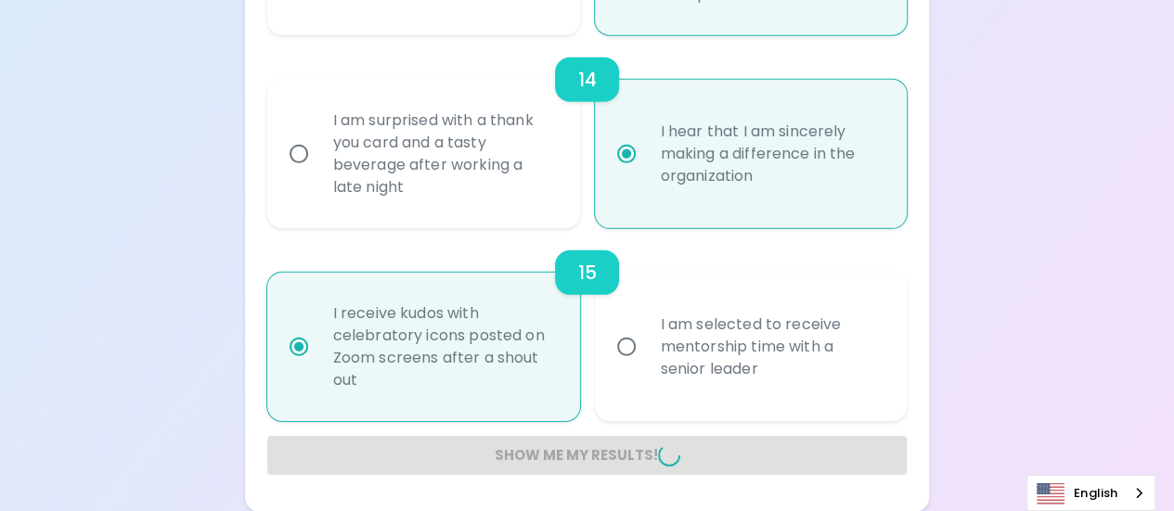
radio input "false"
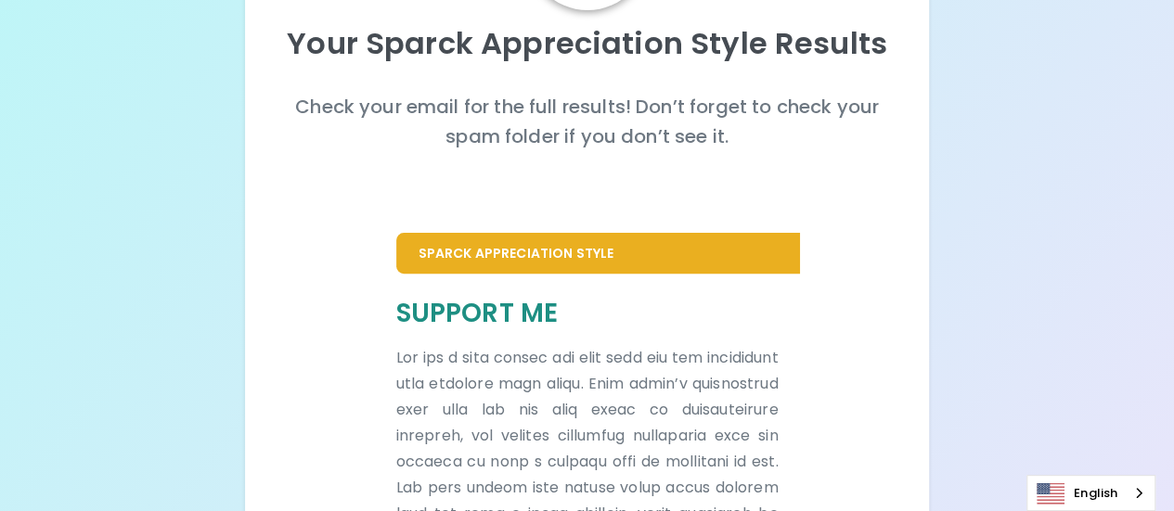
scroll to position [0, 0]
